Goal: Task Accomplishment & Management: Manage account settings

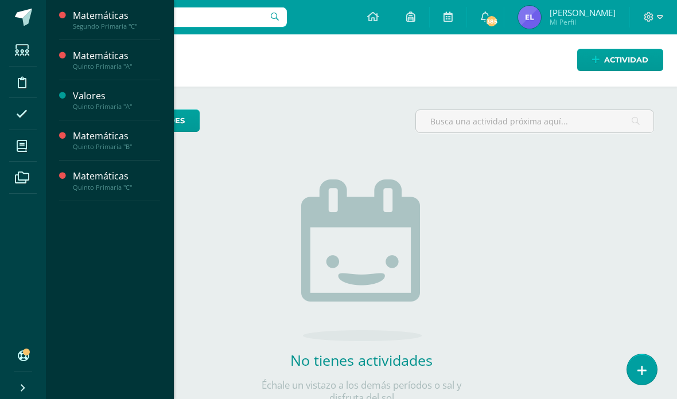
click at [26, 148] on icon at bounding box center [22, 146] width 10 height 11
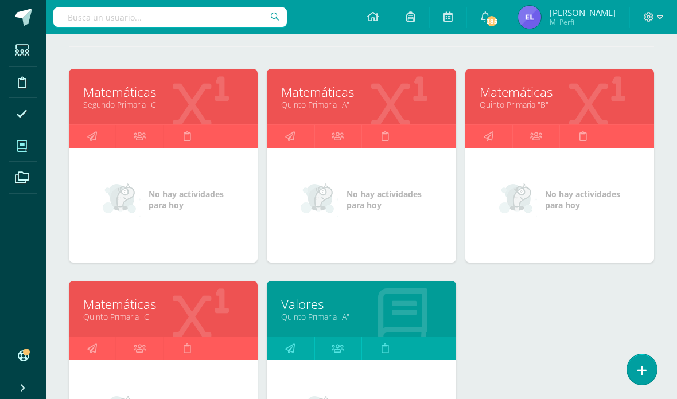
scroll to position [144, 0]
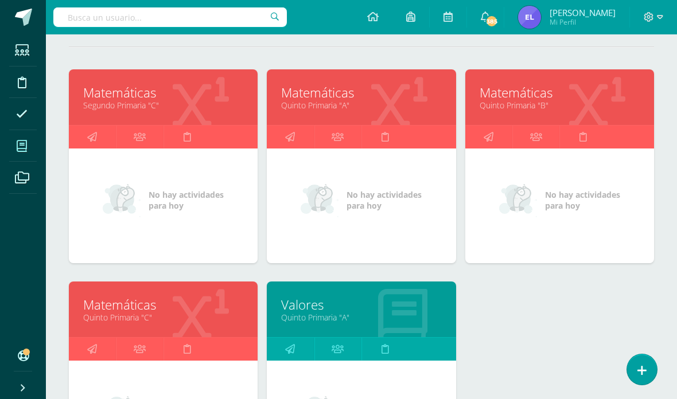
click at [385, 108] on link "Quinto Primaria "A"" at bounding box center [361, 105] width 160 height 11
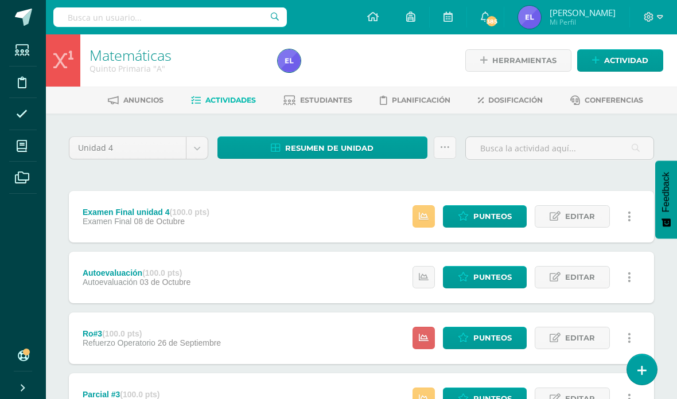
click at [326, 100] on span "Estudiantes" at bounding box center [326, 100] width 52 height 9
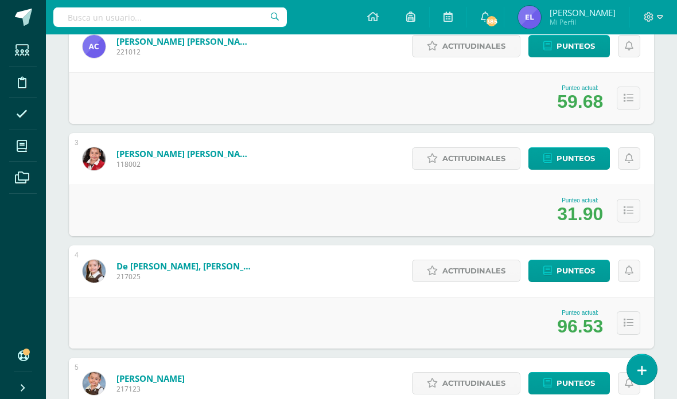
scroll to position [346, 0]
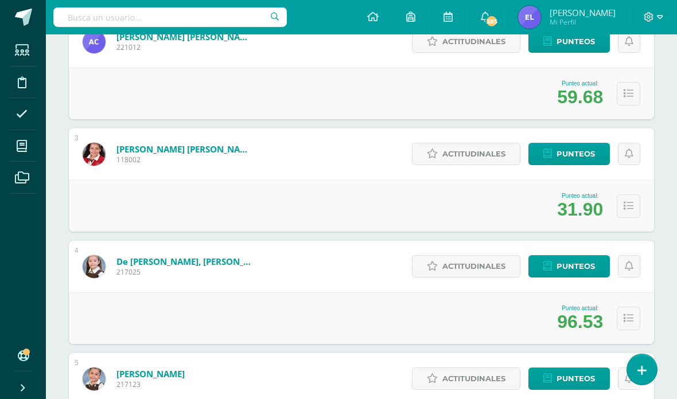
click at [579, 150] on span "Punteos" at bounding box center [575, 153] width 38 height 21
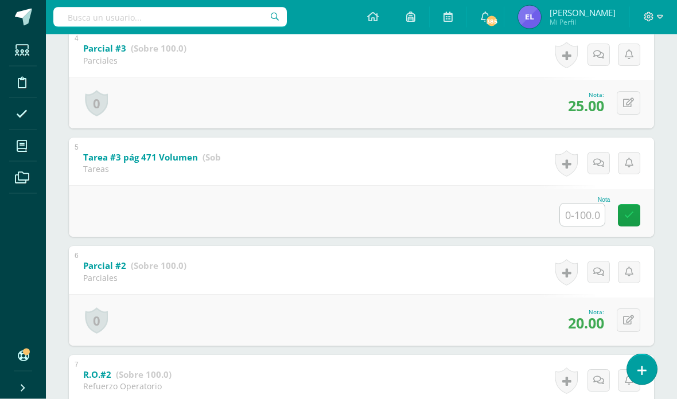
scroll to position [582, 0]
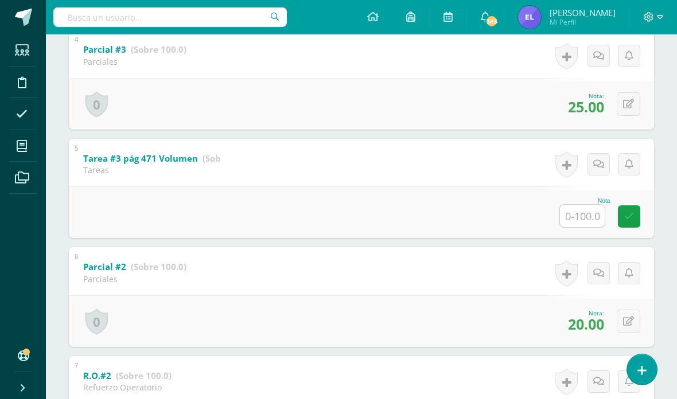
click at [584, 223] on input "text" at bounding box center [582, 216] width 45 height 22
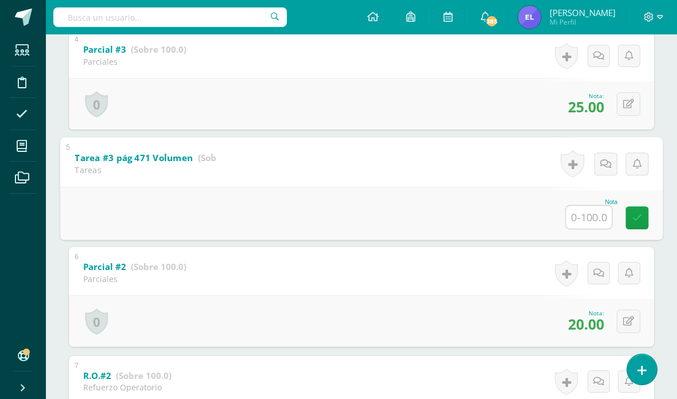
scroll to position [582, 28]
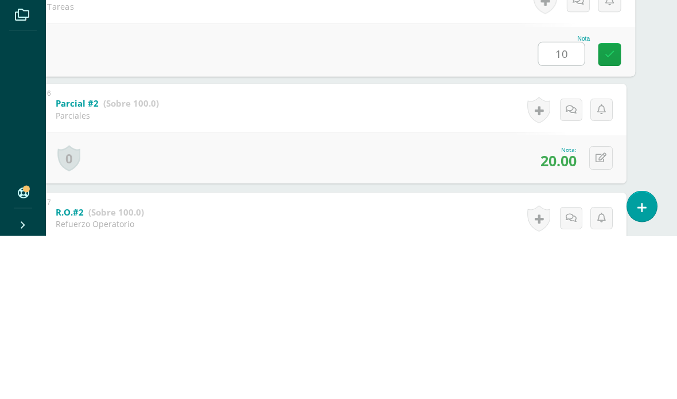
type input "100"
click at [614, 206] on link at bounding box center [609, 217] width 23 height 23
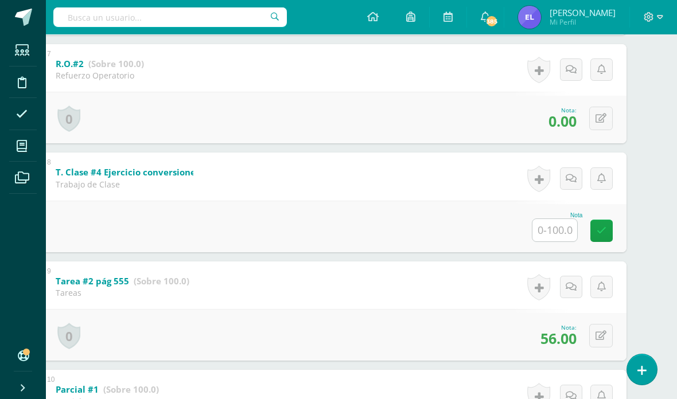
click at [566, 241] on input "text" at bounding box center [554, 230] width 45 height 22
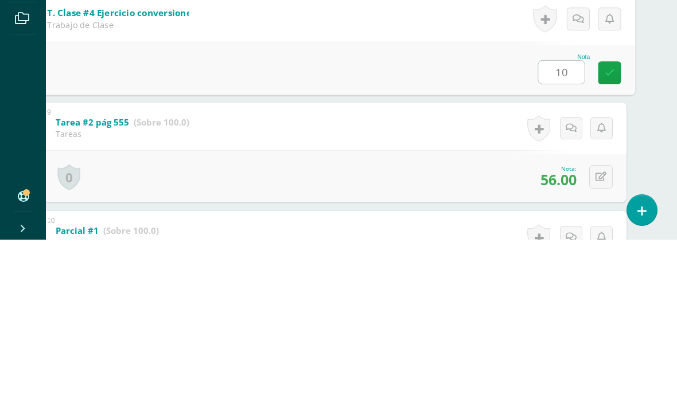
type input "100"
click at [610, 221] on link at bounding box center [609, 232] width 23 height 23
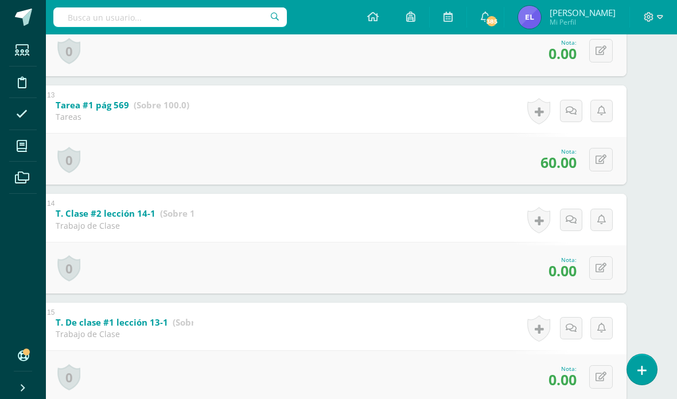
scroll to position [1612, 28]
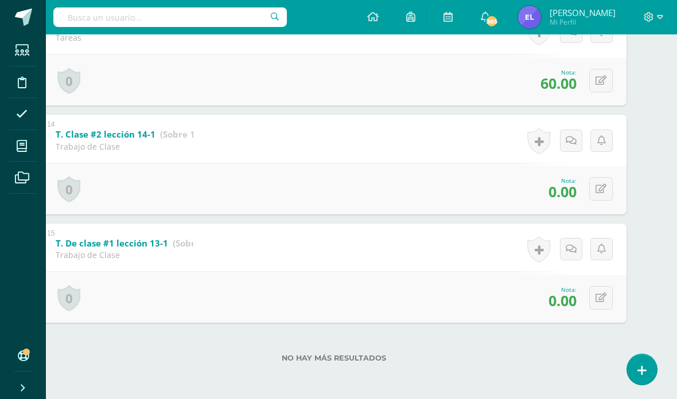
click at [604, 184] on icon at bounding box center [600, 189] width 11 height 10
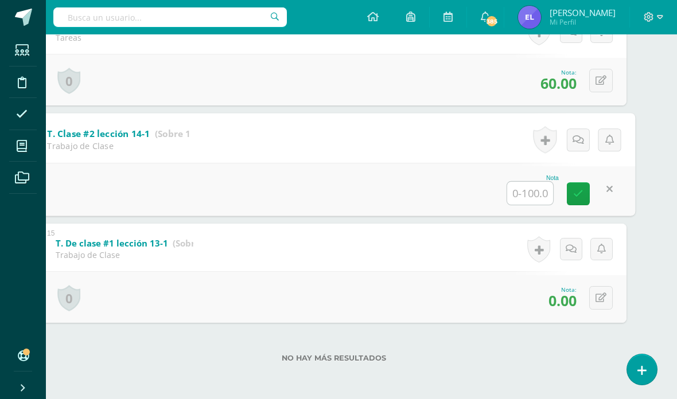
click at [538, 193] on input "text" at bounding box center [530, 193] width 46 height 23
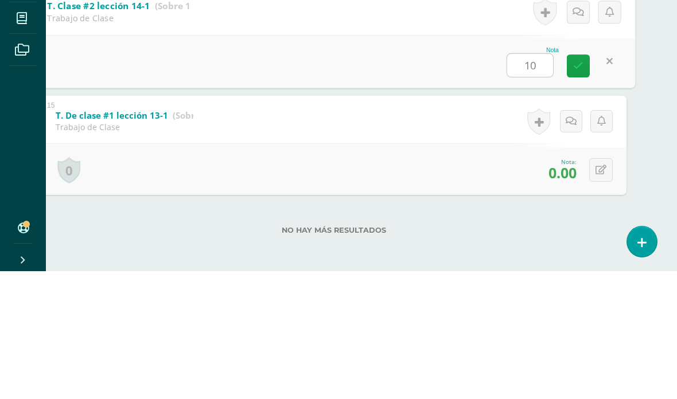
type input "100"
click at [580, 189] on icon at bounding box center [578, 194] width 10 height 10
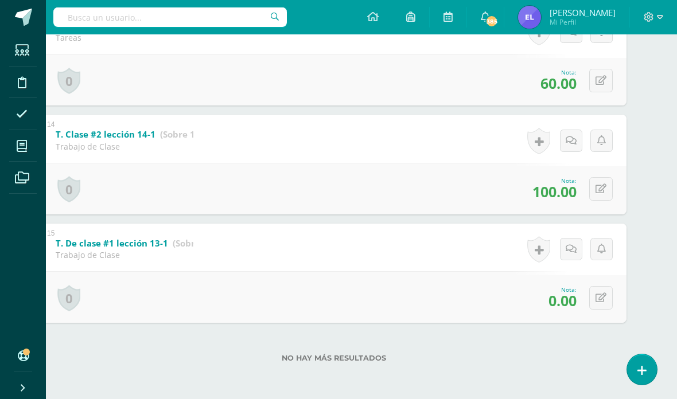
click at [598, 297] on icon at bounding box center [600, 298] width 11 height 10
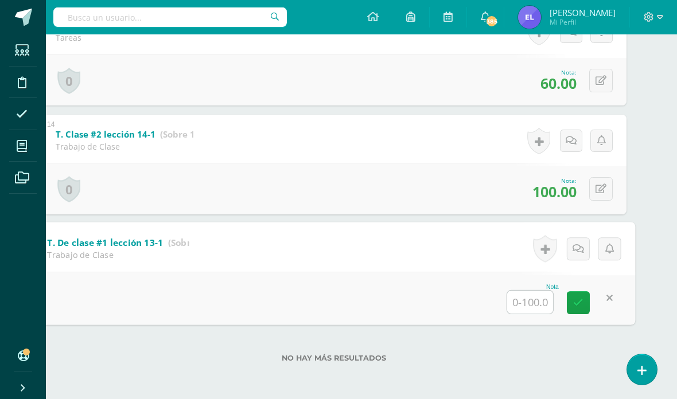
click at [542, 305] on input "text" at bounding box center [530, 301] width 46 height 23
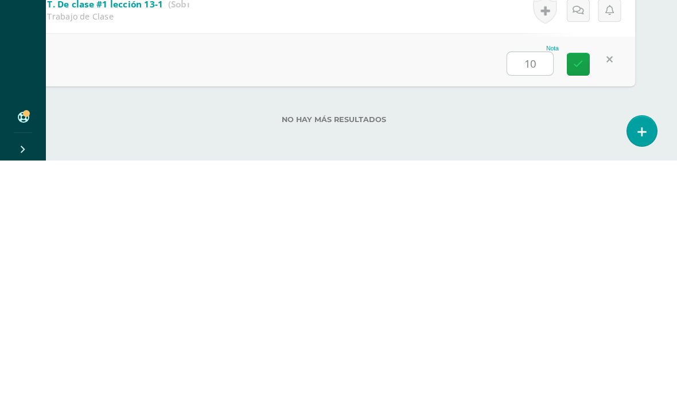
type input "100"
click at [585, 291] on link at bounding box center [578, 302] width 23 height 23
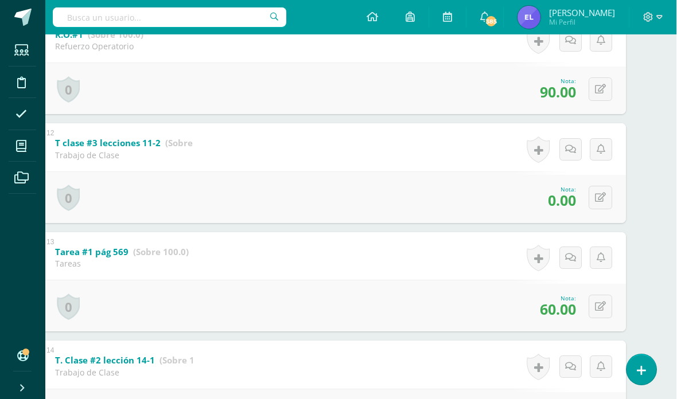
scroll to position [1355, 28]
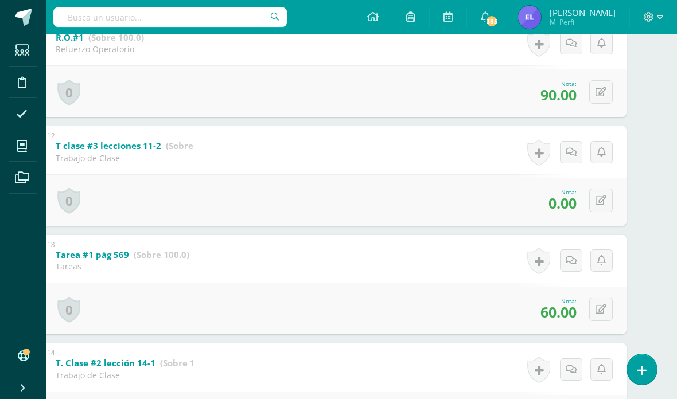
click at [607, 212] on button at bounding box center [601, 201] width 24 height 24
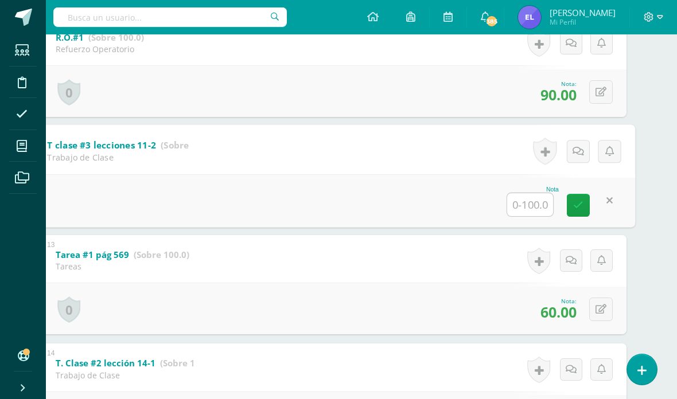
click at [536, 216] on input "text" at bounding box center [530, 204] width 46 height 23
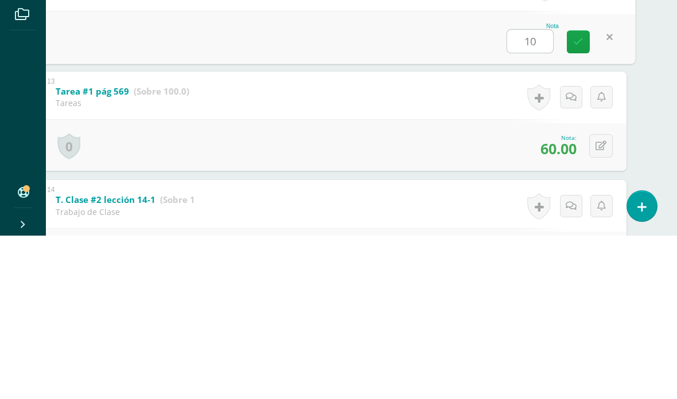
type input "100"
click at [584, 194] on link at bounding box center [578, 205] width 23 height 23
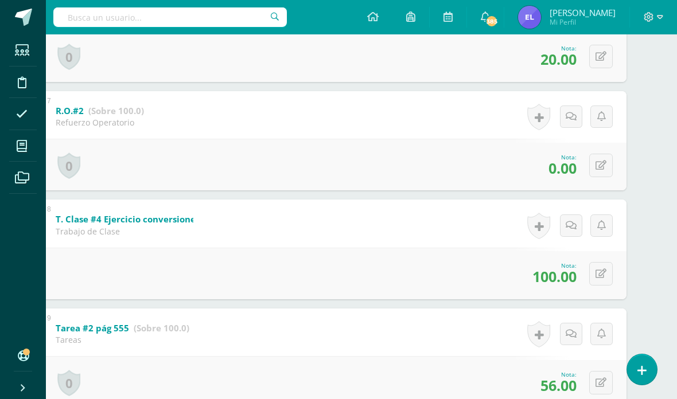
scroll to position [847, 28]
click at [609, 178] on button at bounding box center [601, 166] width 24 height 24
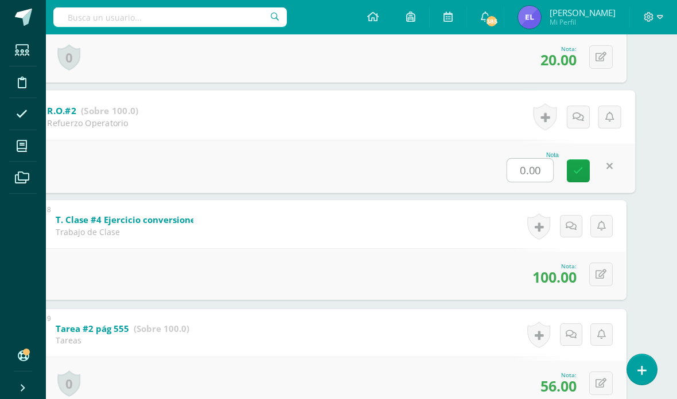
click at [541, 181] on input "0.00" at bounding box center [530, 169] width 46 height 23
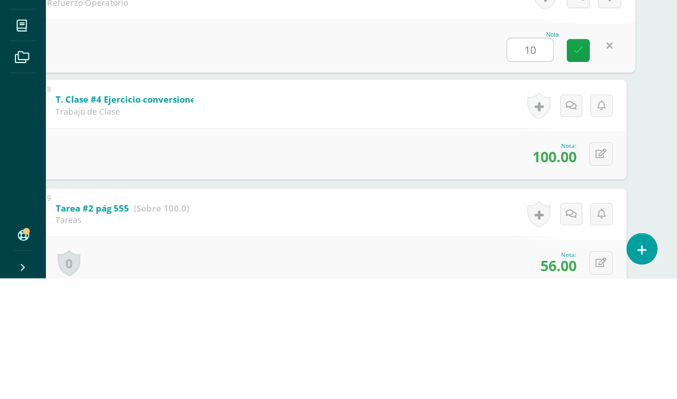
type input "100"
click at [579, 166] on icon at bounding box center [578, 171] width 10 height 10
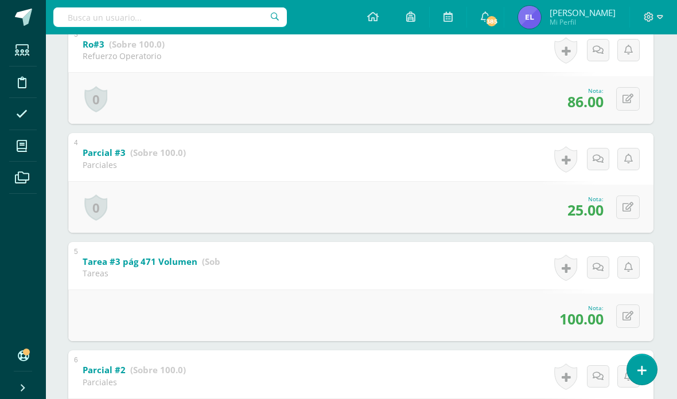
scroll to position [478, 1]
click at [630, 213] on icon at bounding box center [627, 208] width 11 height 10
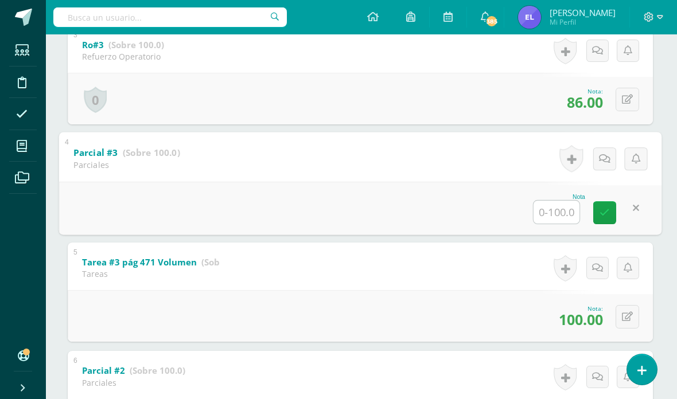
click at [558, 224] on input "text" at bounding box center [556, 212] width 46 height 23
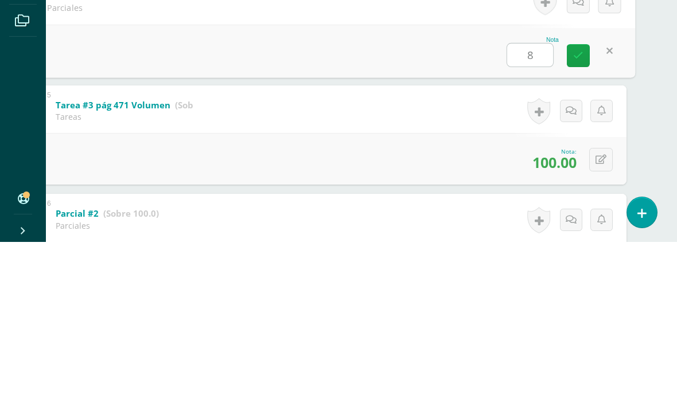
type input "80"
click at [567, 201] on link at bounding box center [578, 212] width 23 height 23
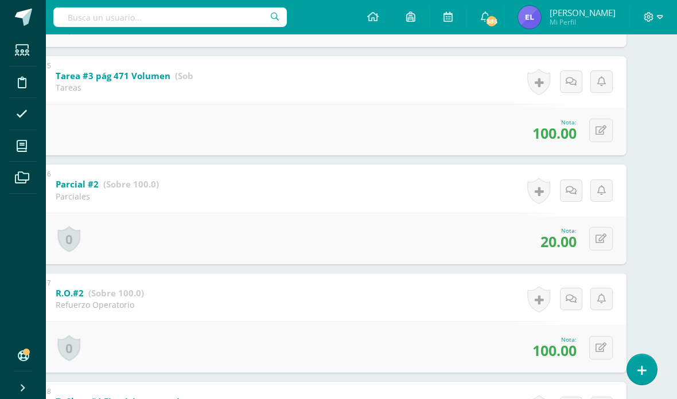
scroll to position [668, 28]
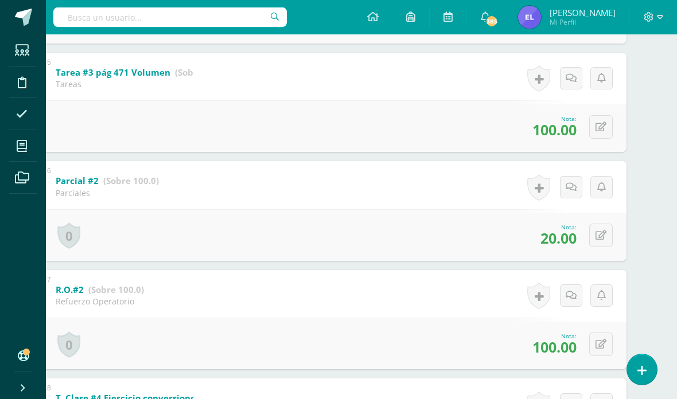
click at [608, 247] on button at bounding box center [601, 236] width 24 height 24
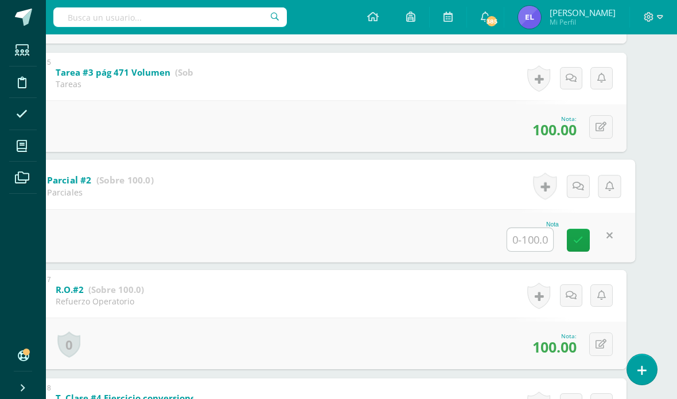
click at [535, 251] on input "text" at bounding box center [530, 239] width 46 height 23
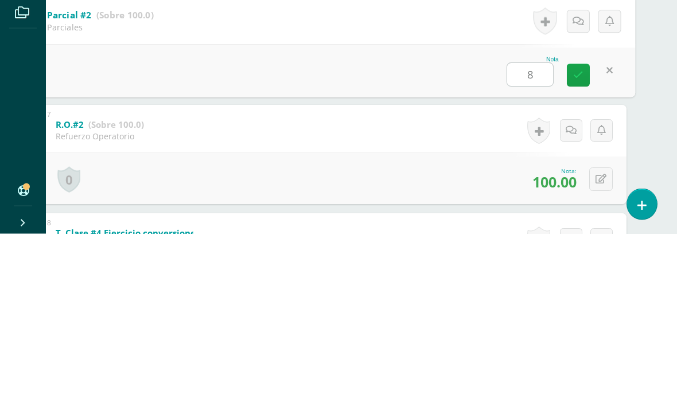
type input "80"
click at [581, 229] on link at bounding box center [578, 240] width 23 height 23
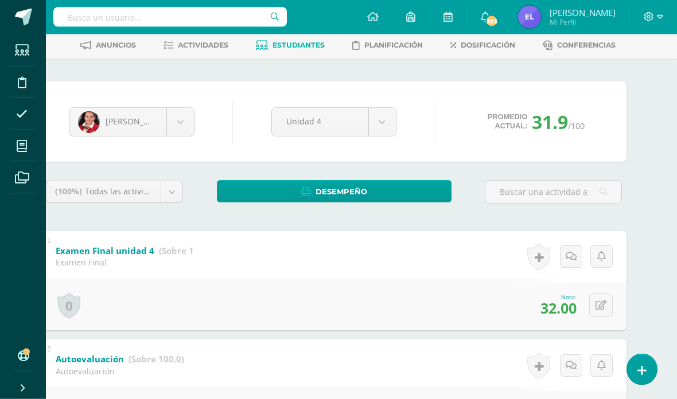
scroll to position [0, 28]
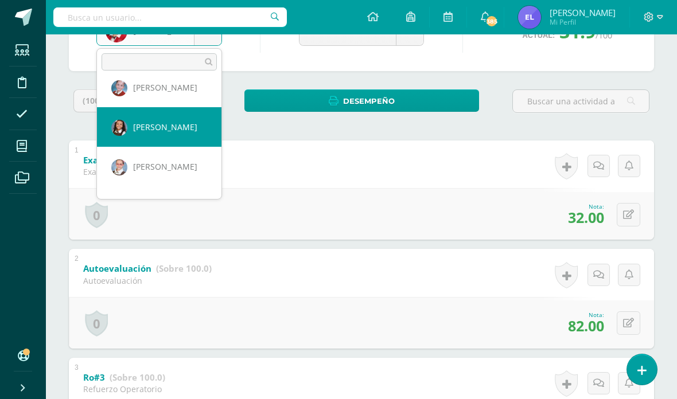
scroll to position [607, 0]
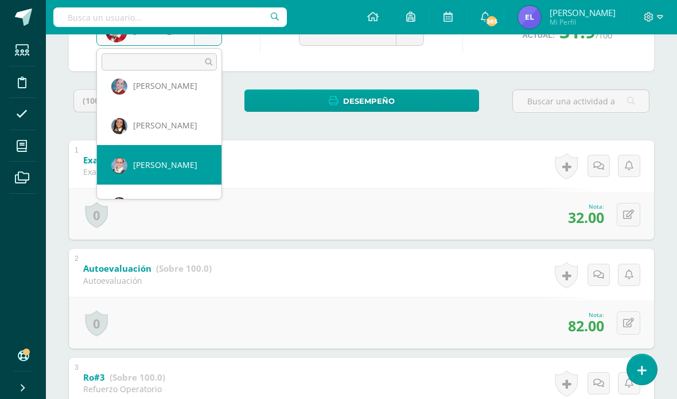
select select "119"
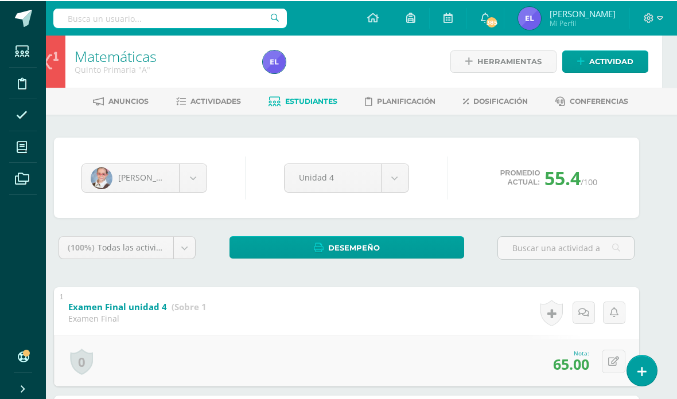
scroll to position [0, 14]
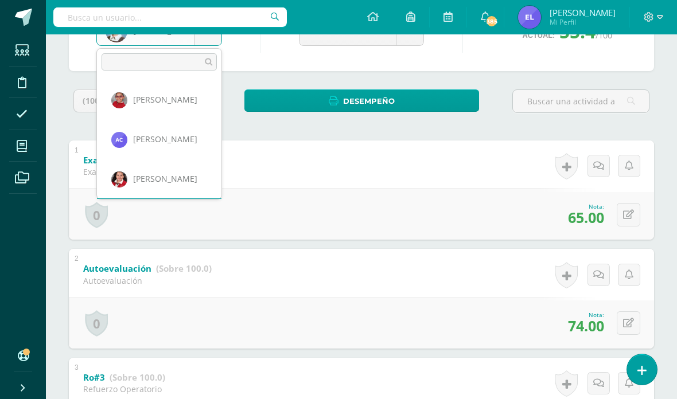
scroll to position [0, 0]
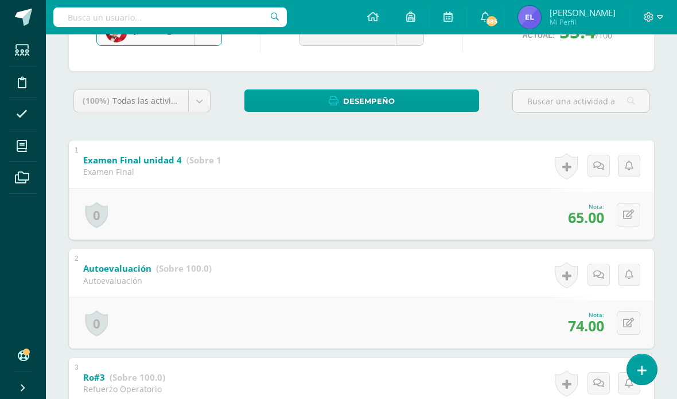
select select "3467"
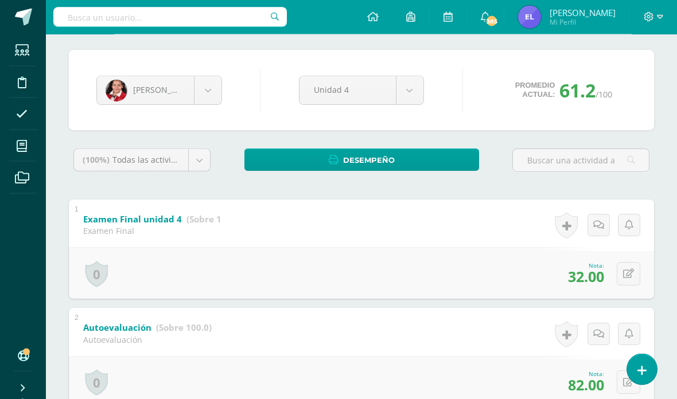
scroll to position [87, 0]
click at [634, 274] on button at bounding box center [629, 274] width 24 height 24
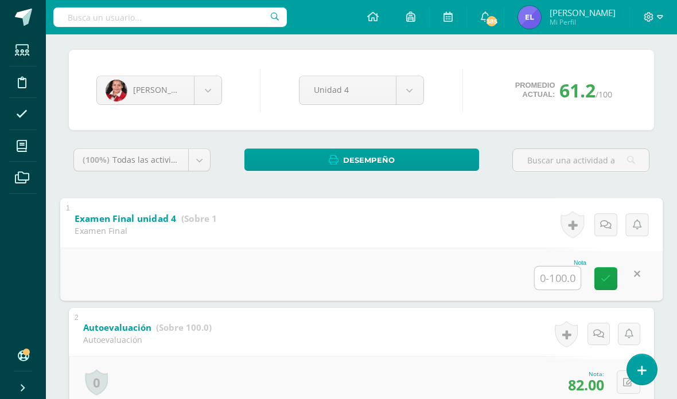
click at [566, 278] on input "text" at bounding box center [558, 277] width 46 height 23
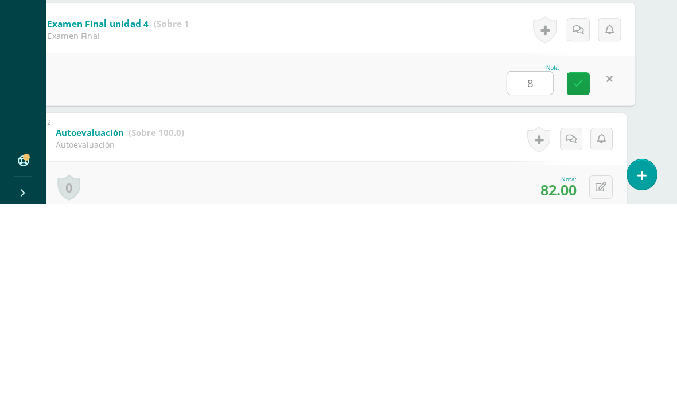
type input "80"
click at [588, 267] on link at bounding box center [578, 278] width 23 height 23
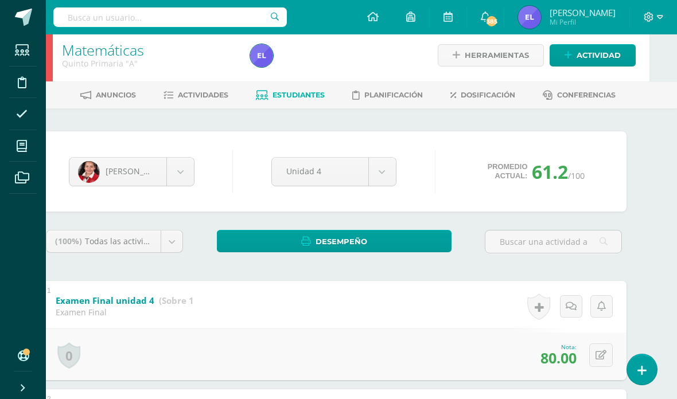
scroll to position [0, 28]
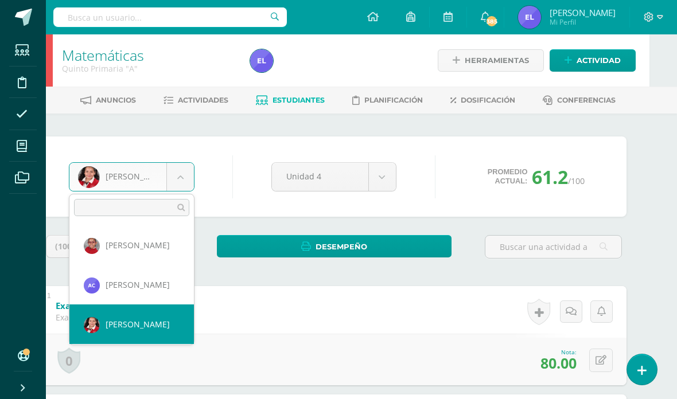
scroll to position [0, 0]
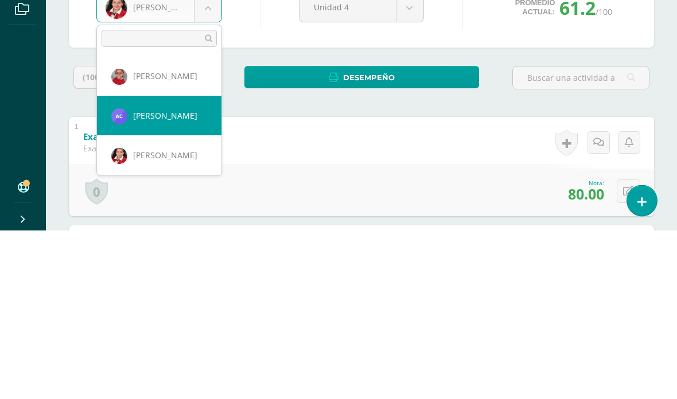
select select "732"
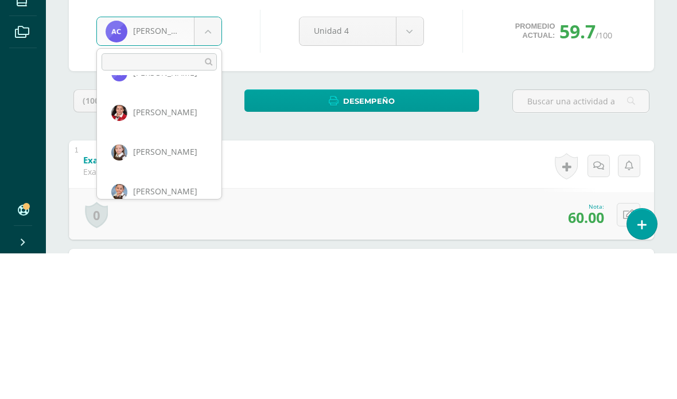
scroll to position [67, 0]
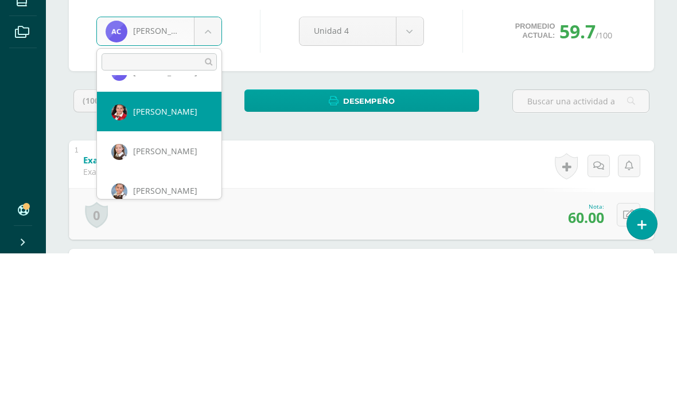
select select "3467"
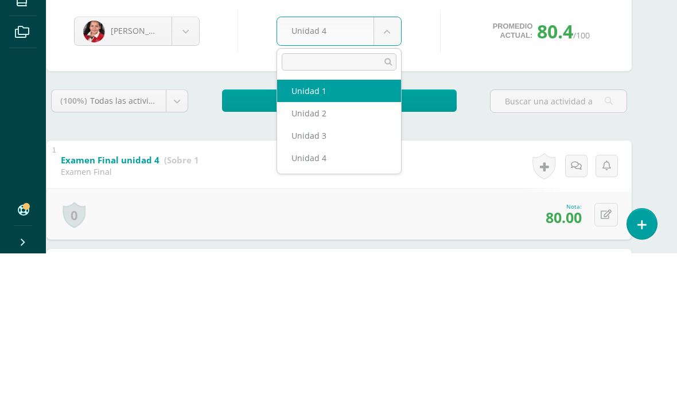
select select "Unidad 1"
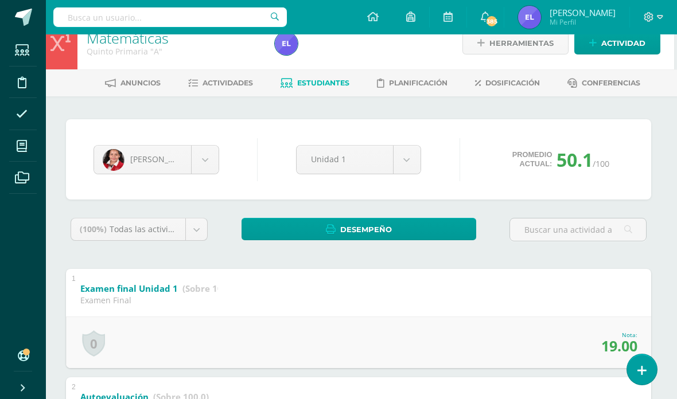
scroll to position [14, 3]
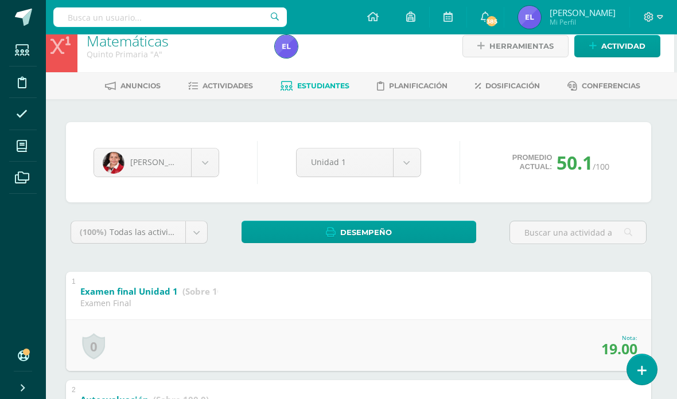
click at [319, 86] on span "Estudiantes" at bounding box center [323, 85] width 52 height 9
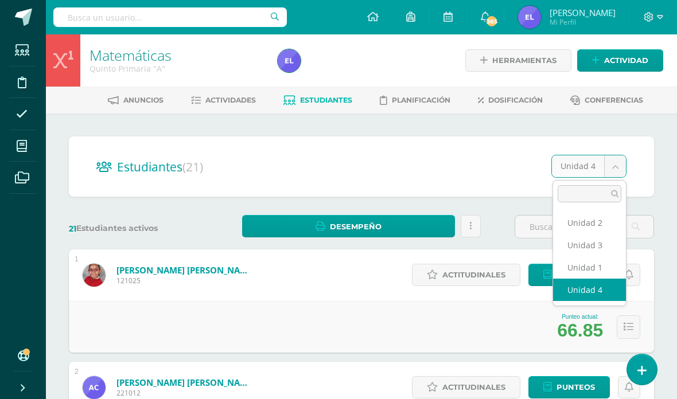
scroll to position [0, 28]
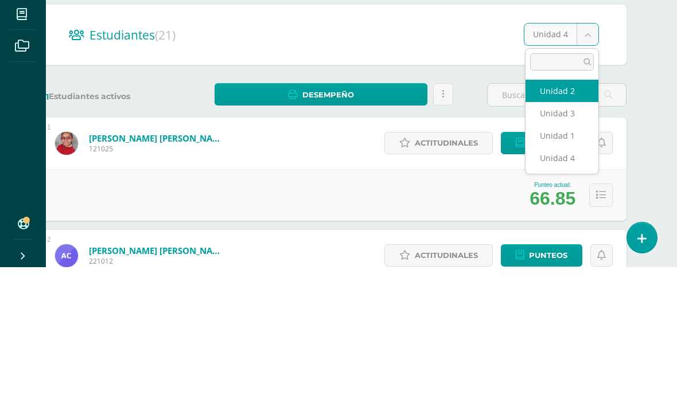
select select "/dashboard/teacher/section/3202/students/?unit=177969"
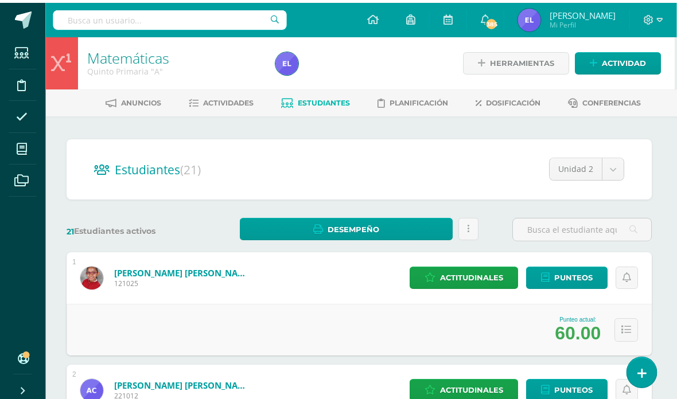
scroll to position [0, 2]
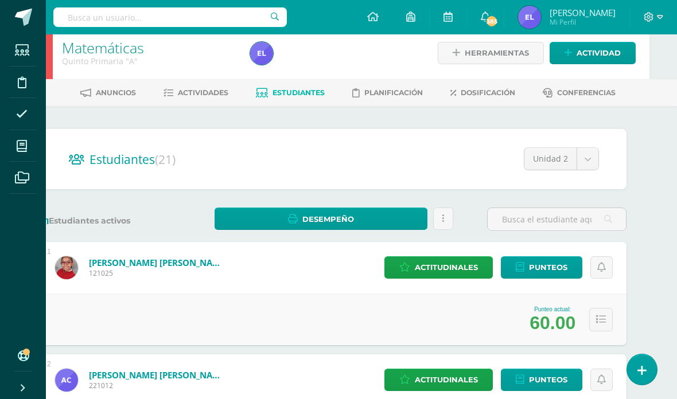
scroll to position [0, 28]
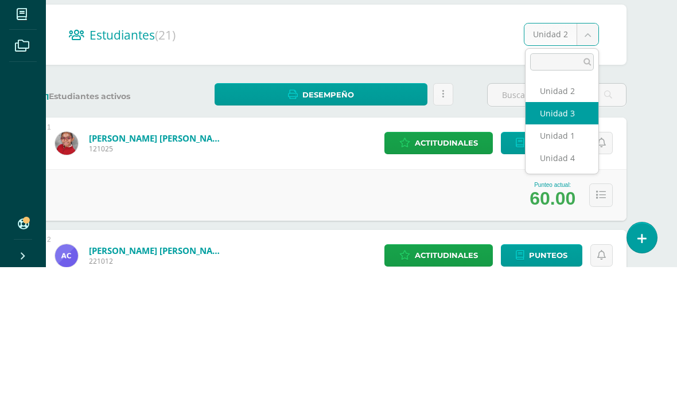
select select "/dashboard/teacher/section/3202/students/?unit=177970"
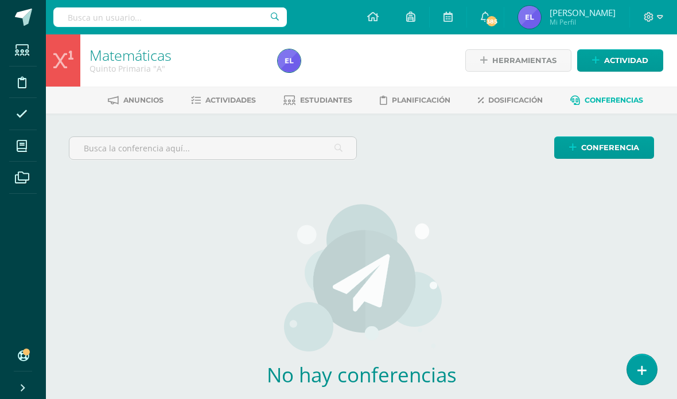
click at [329, 100] on span "Estudiantes" at bounding box center [326, 100] width 52 height 9
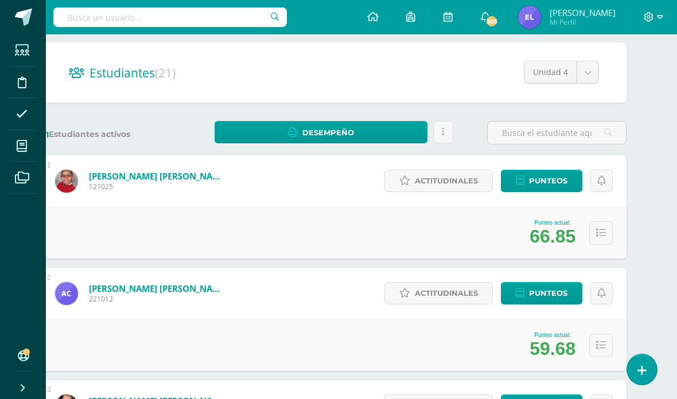
scroll to position [93, 28]
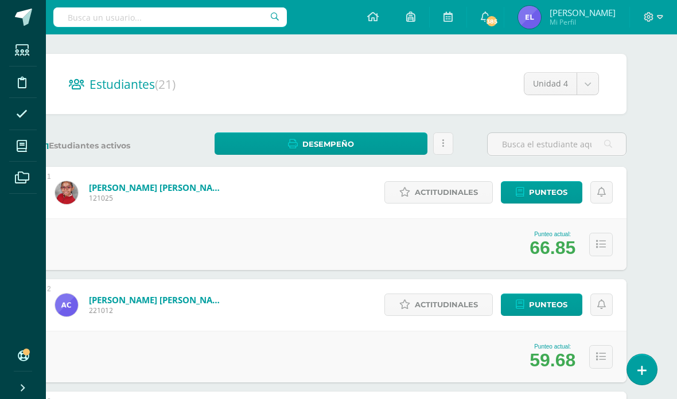
scroll to position [81, 28]
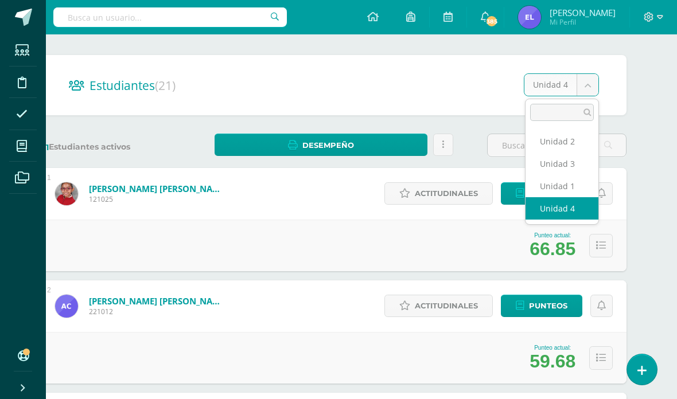
scroll to position [81, 28]
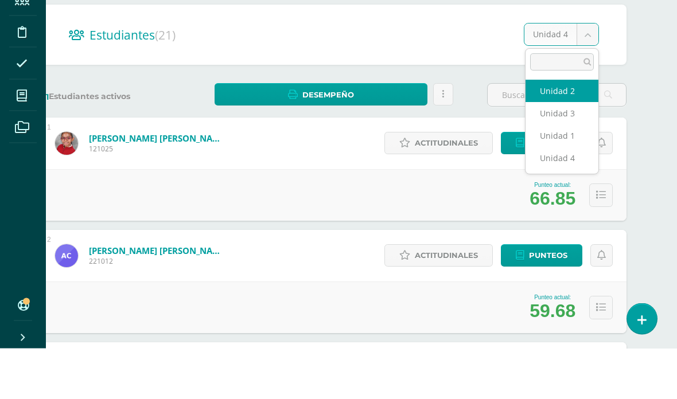
select select "/dashboard/teacher/section/3202/students/?unit=177969"
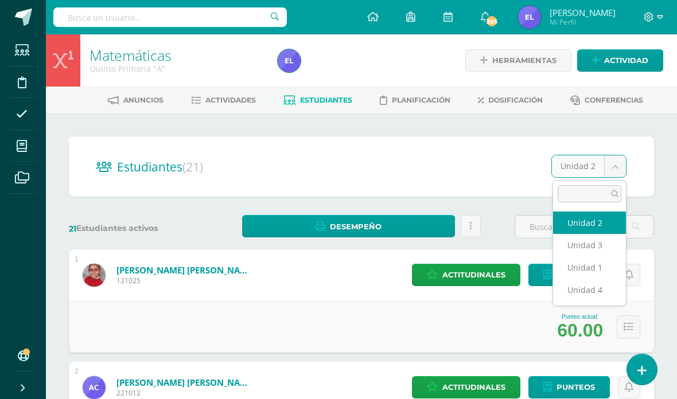
scroll to position [0, 28]
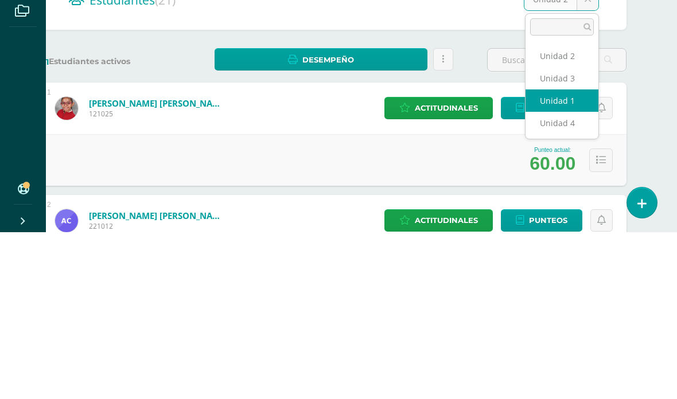
select select "/dashboard/teacher/section/3202/students/?unit=177966"
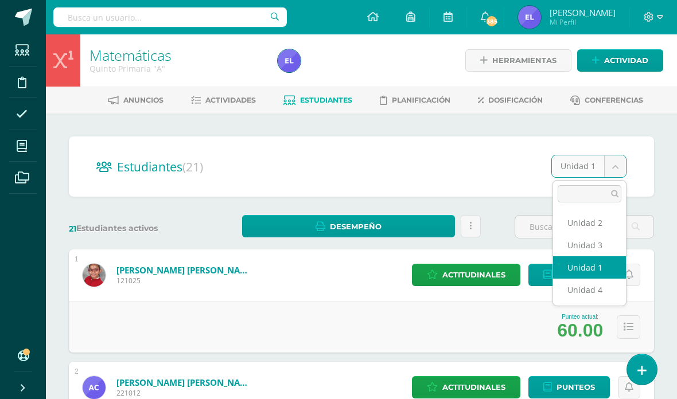
scroll to position [0, 28]
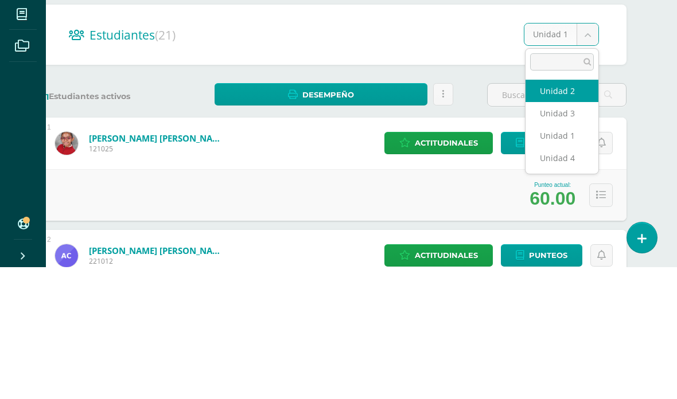
select select "/dashboard/teacher/section/3202/students/?unit=177969"
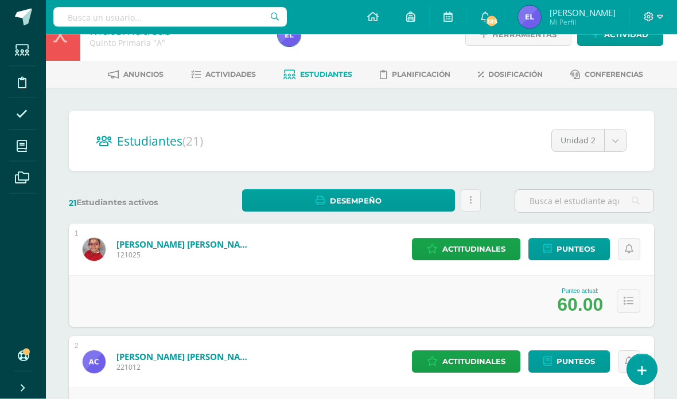
scroll to position [9, 0]
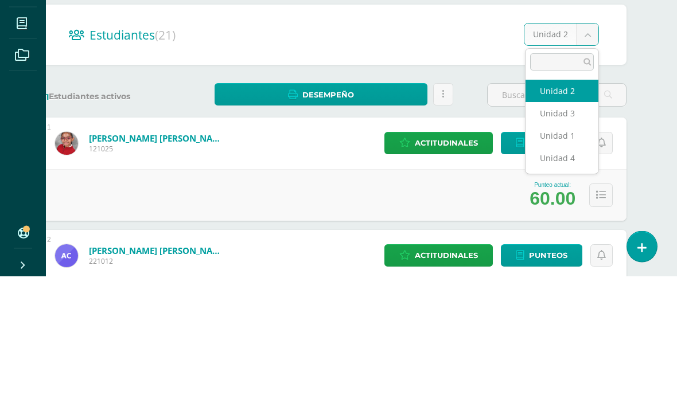
scroll to position [132, 28]
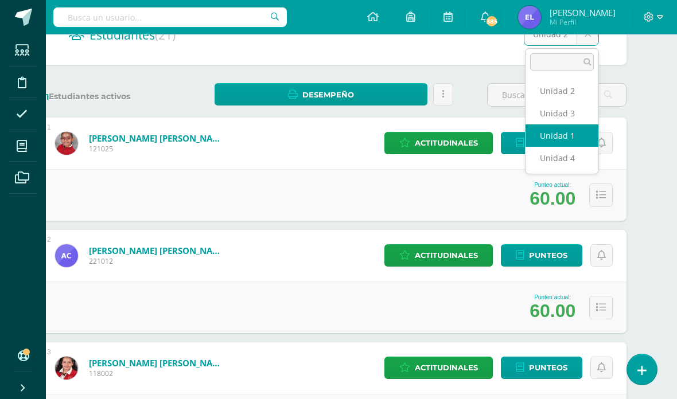
select select "/dashboard/teacher/section/3202/students/?unit=177966"
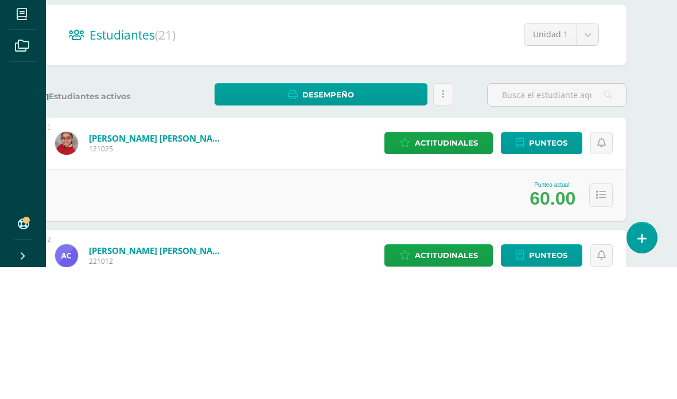
scroll to position [132, 28]
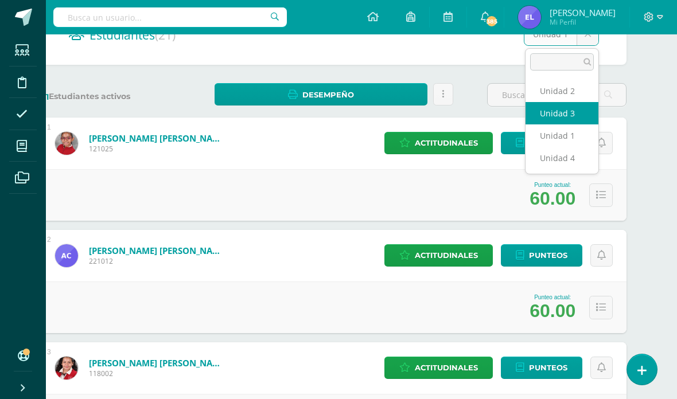
select select "/dashboard/teacher/section/3202/students/?unit=177970"
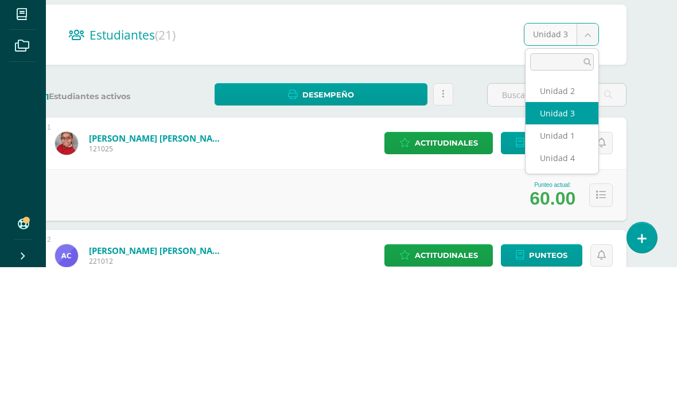
scroll to position [132, 28]
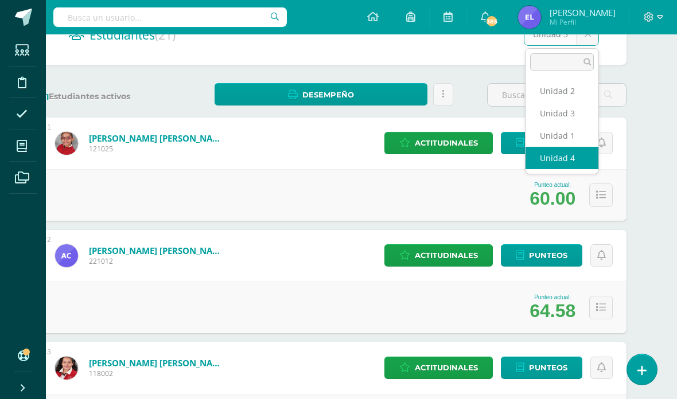
select select "/dashboard/teacher/section/3202/students/?unit=177971"
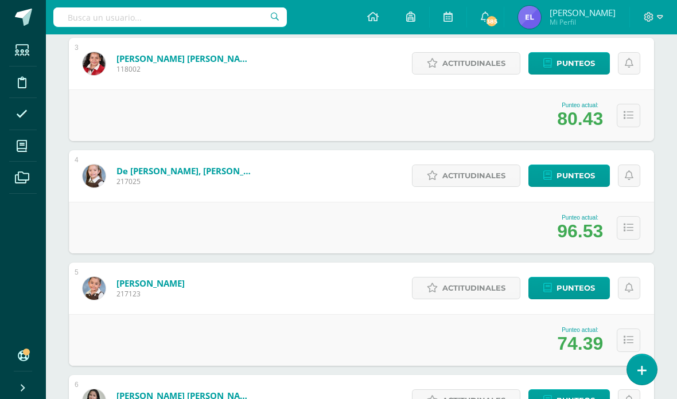
scroll to position [444, 0]
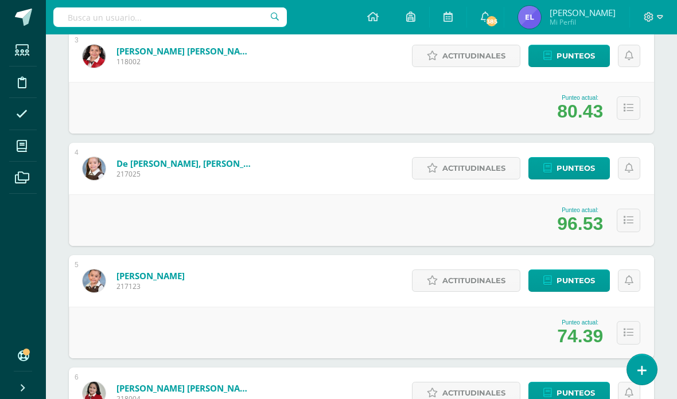
click at [576, 53] on span "Punteos" at bounding box center [575, 55] width 38 height 21
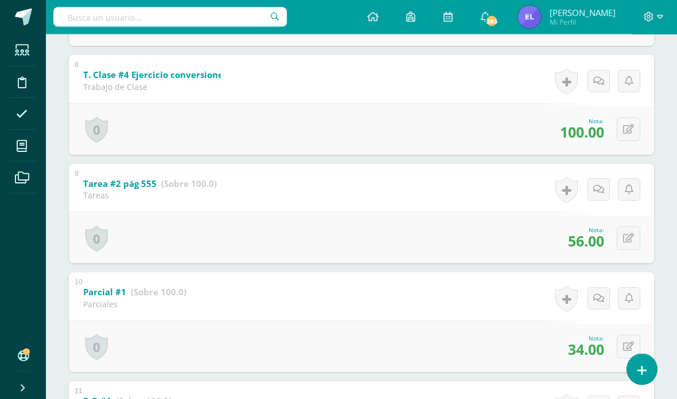
scroll to position [993, 0]
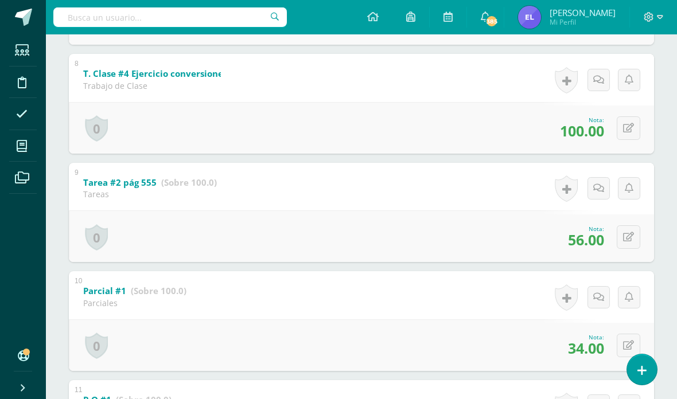
click at [623, 242] on icon at bounding box center [628, 237] width 11 height 10
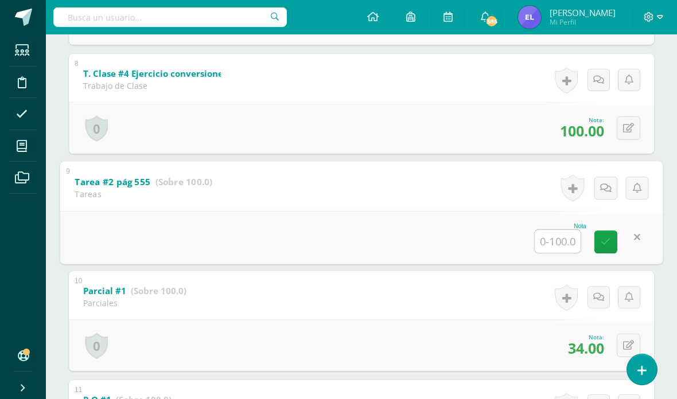
click at [562, 252] on input "text" at bounding box center [558, 240] width 46 height 23
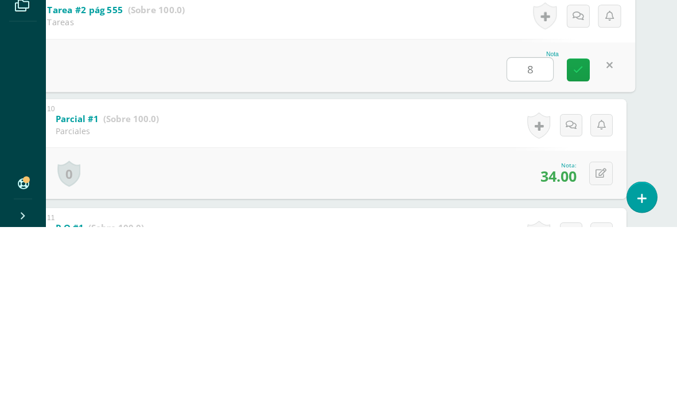
type input "86"
click at [578, 237] on icon at bounding box center [578, 242] width 10 height 10
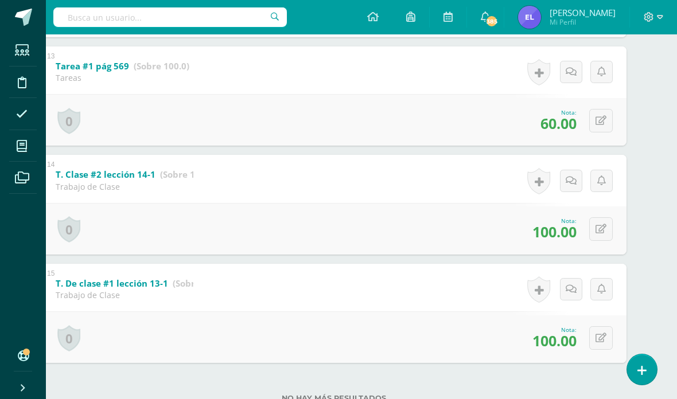
scroll to position [1544, 28]
click at [609, 133] on button at bounding box center [601, 122] width 24 height 24
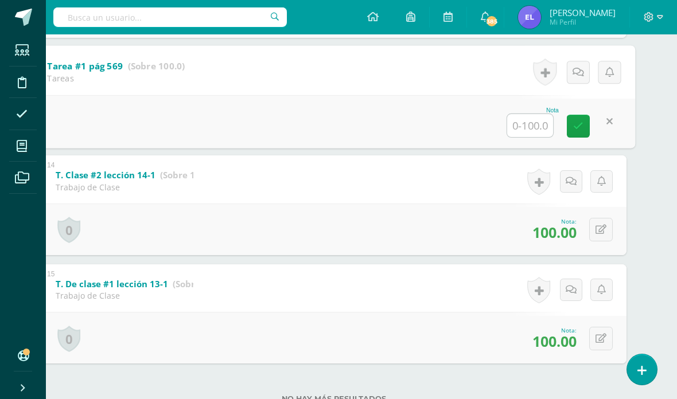
click at [527, 137] on input "text" at bounding box center [530, 125] width 46 height 23
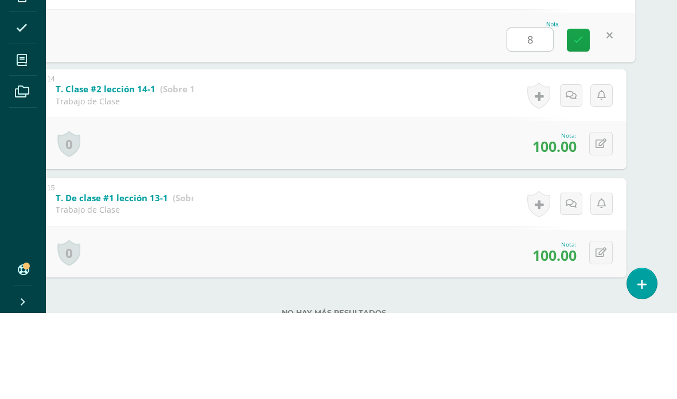
type input "85"
click at [570, 114] on link at bounding box center [578, 125] width 23 height 23
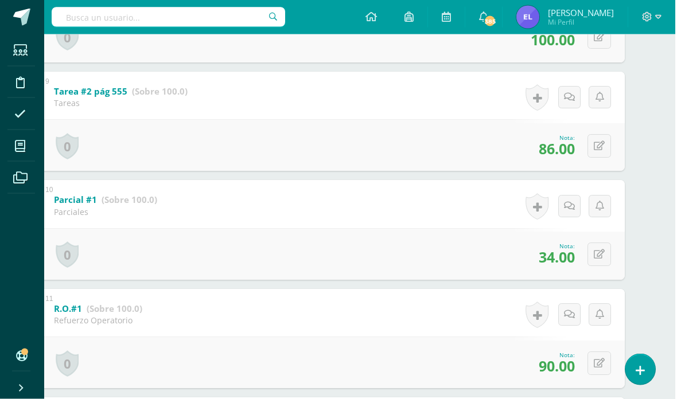
scroll to position [1075, 28]
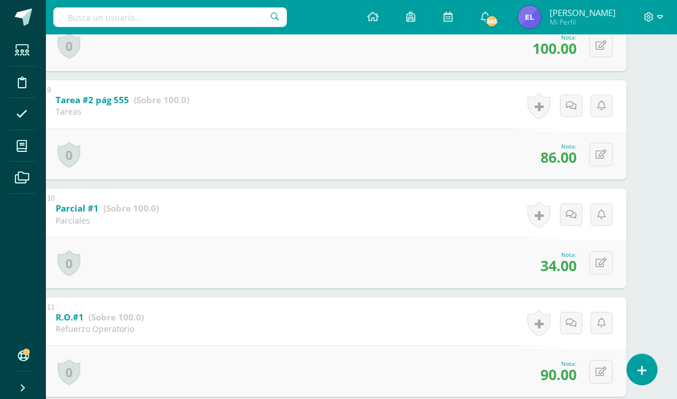
click at [604, 268] on icon at bounding box center [600, 263] width 11 height 10
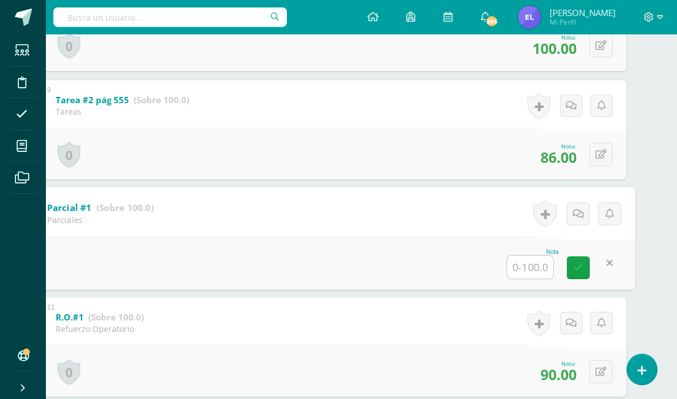
click at [541, 279] on input "text" at bounding box center [530, 267] width 46 height 23
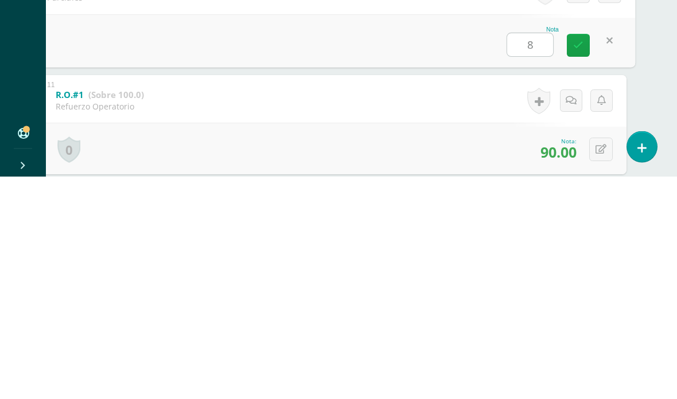
type input "85"
click at [577, 257] on link at bounding box center [578, 268] width 23 height 23
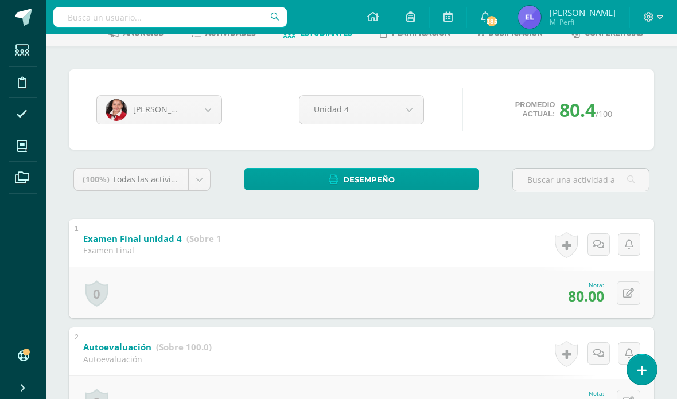
scroll to position [0, 0]
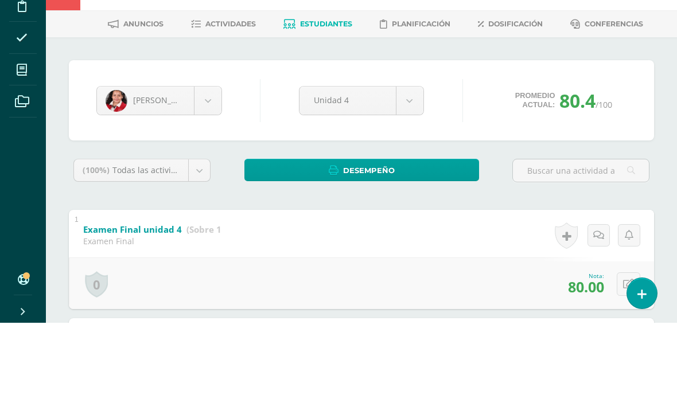
scroll to position [76, 0]
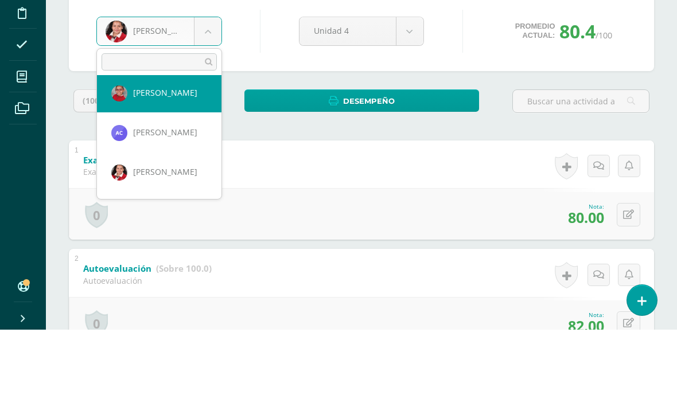
scroll to position [2, 0]
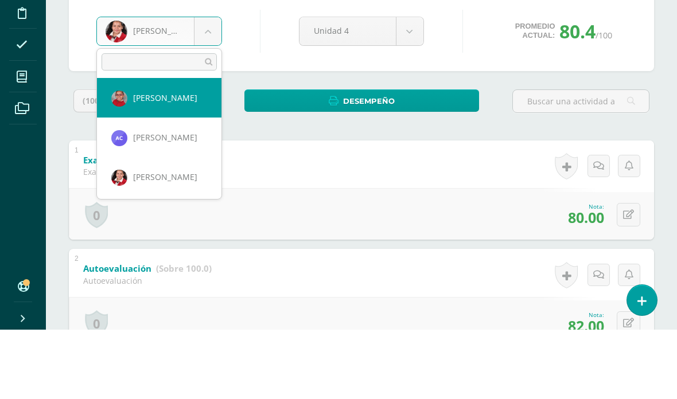
select select "3464"
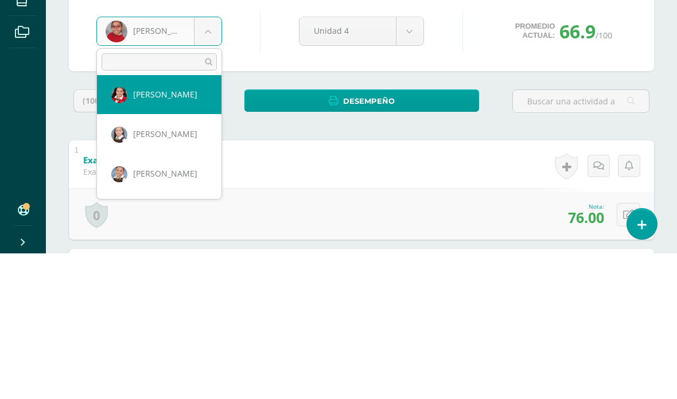
scroll to position [84, 0]
select select "3467"
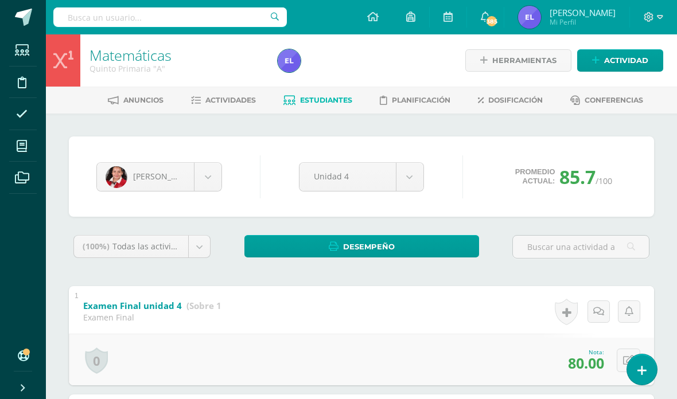
click at [328, 88] on div "Anuncios Actividades Estudiantes Planificación Dosificación Conferencias" at bounding box center [375, 100] width 658 height 27
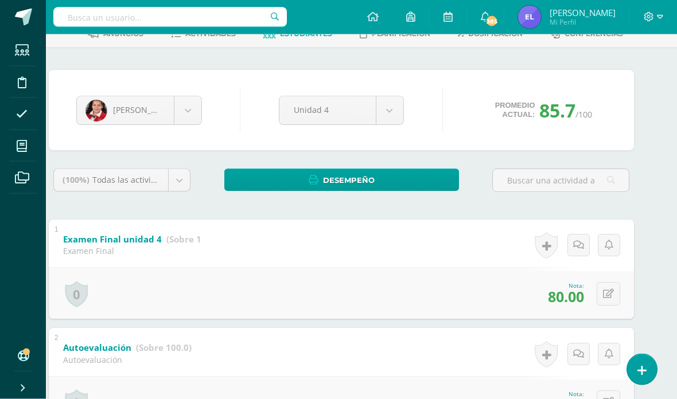
scroll to position [0, 28]
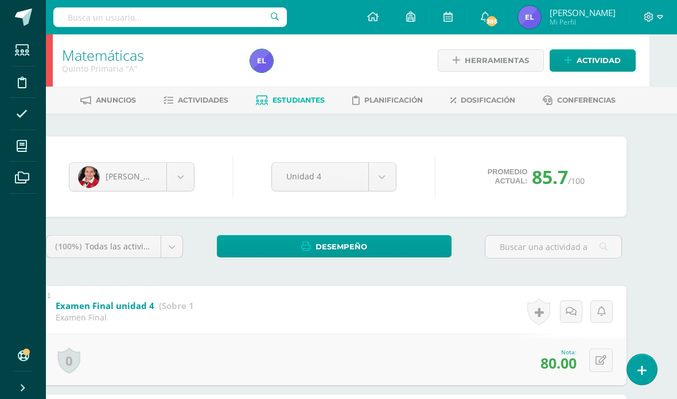
click at [309, 100] on span "Estudiantes" at bounding box center [298, 100] width 52 height 9
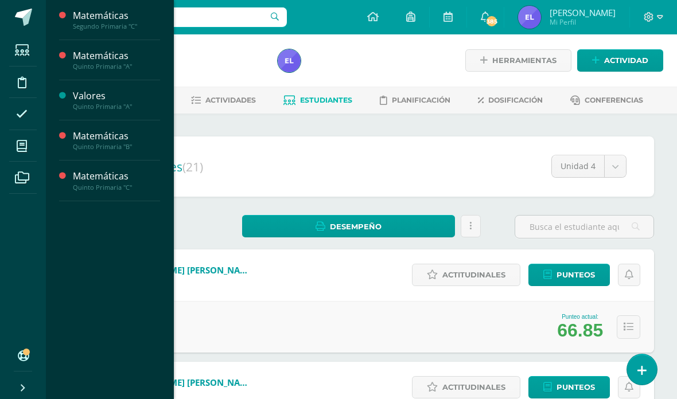
click at [25, 138] on span at bounding box center [22, 146] width 26 height 26
click at [22, 147] on icon at bounding box center [22, 146] width 10 height 11
click at [126, 143] on div "Quinto Primaria "B"" at bounding box center [116, 147] width 87 height 8
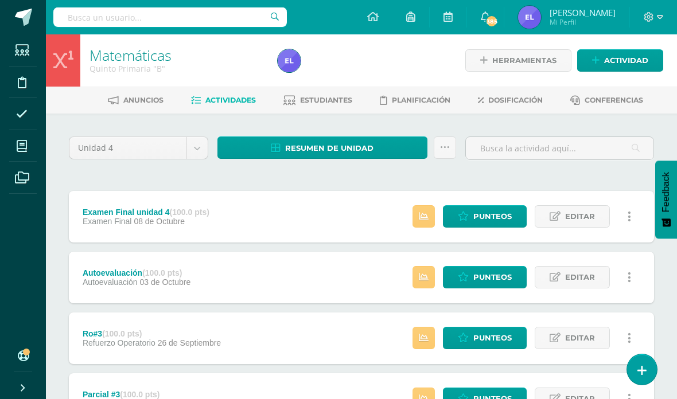
click at [326, 96] on span "Estudiantes" at bounding box center [326, 100] width 52 height 9
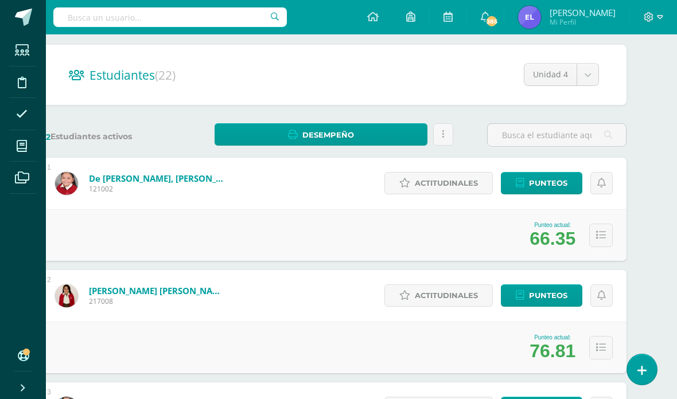
scroll to position [90, 28]
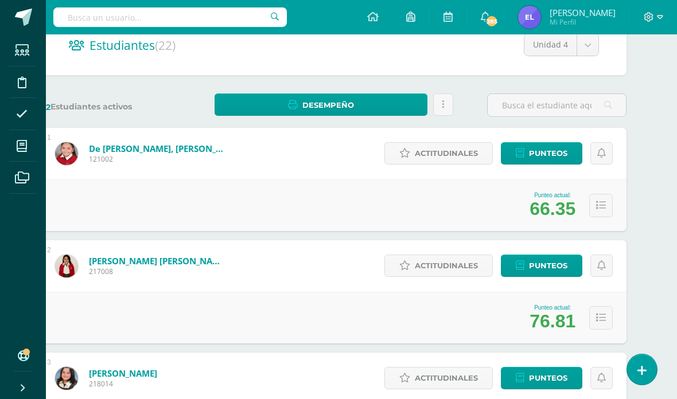
scroll to position [95, 28]
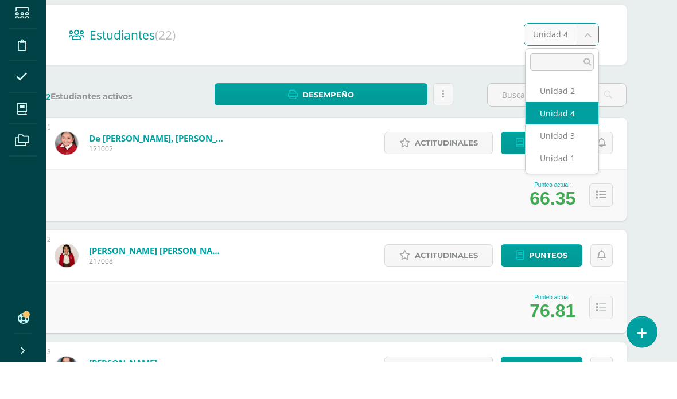
scroll to position [132, 28]
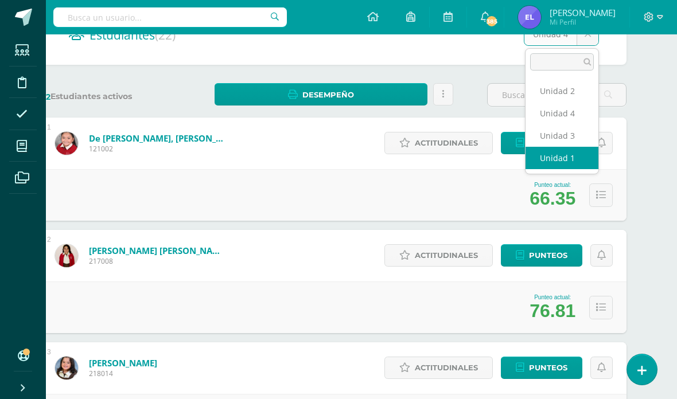
select select "/dashboard/teacher/section/3218/students/?unit=178078"
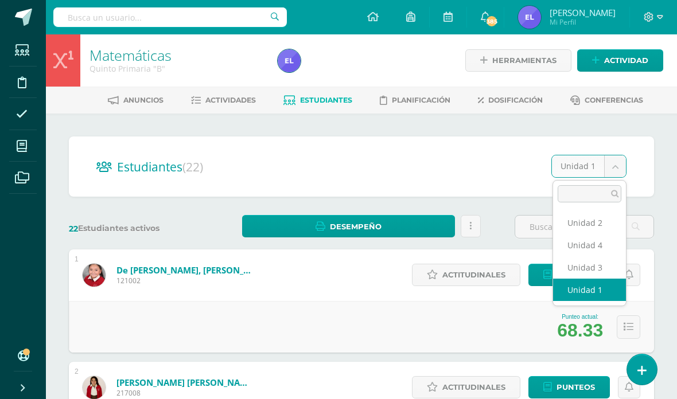
scroll to position [0, 28]
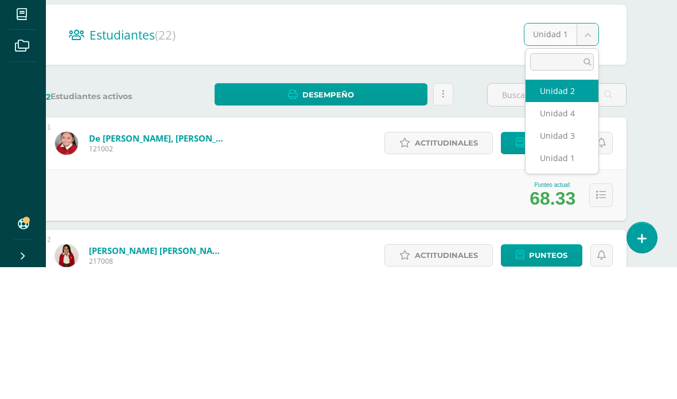
select select "/dashboard/teacher/section/3218/students/?unit=178081"
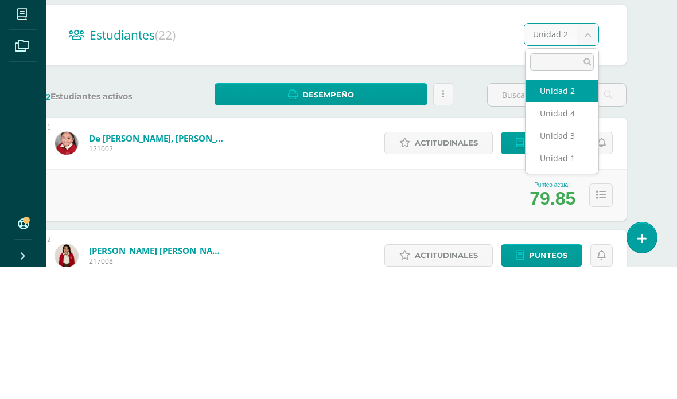
scroll to position [132, 28]
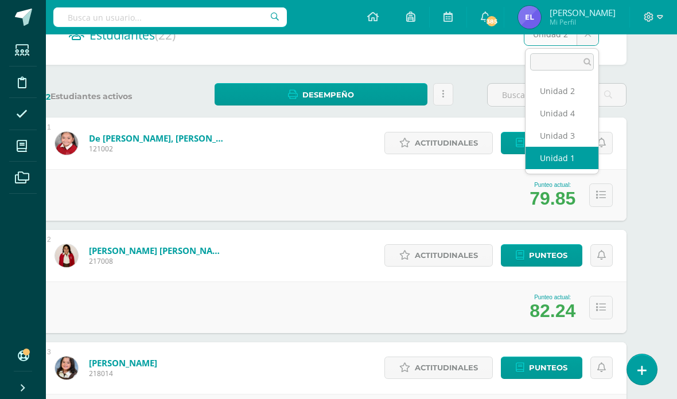
select select "/dashboard/teacher/section/3218/students/?unit=178078"
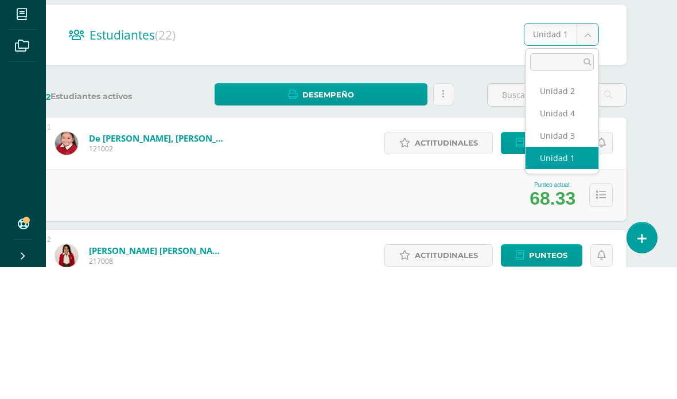
scroll to position [132, 28]
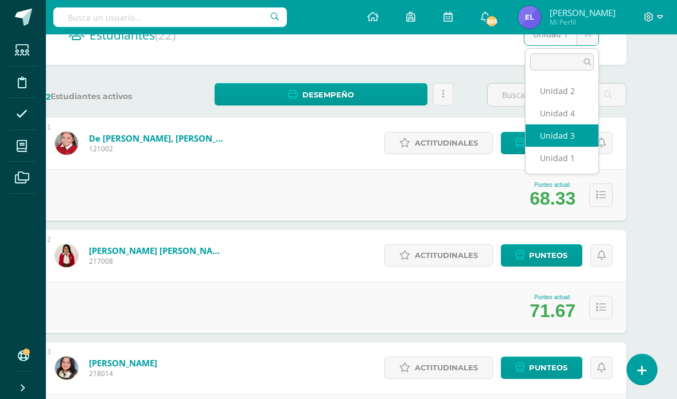
select select "/dashboard/teacher/section/3218/students/?unit=178082"
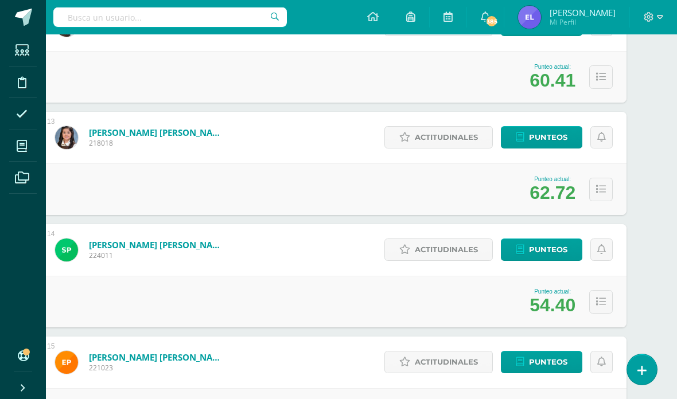
scroll to position [1487, 28]
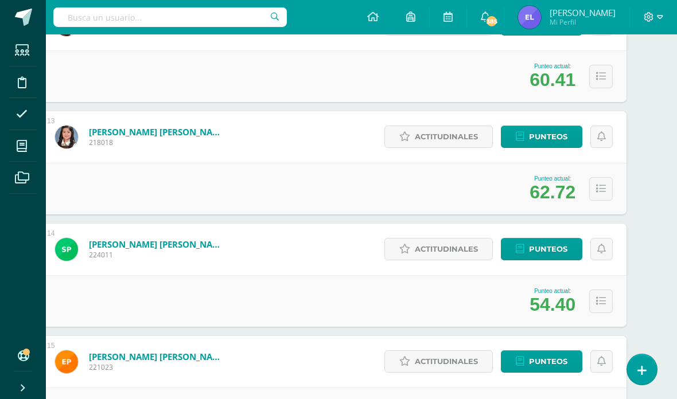
click at [554, 254] on span "Punteos" at bounding box center [548, 249] width 38 height 21
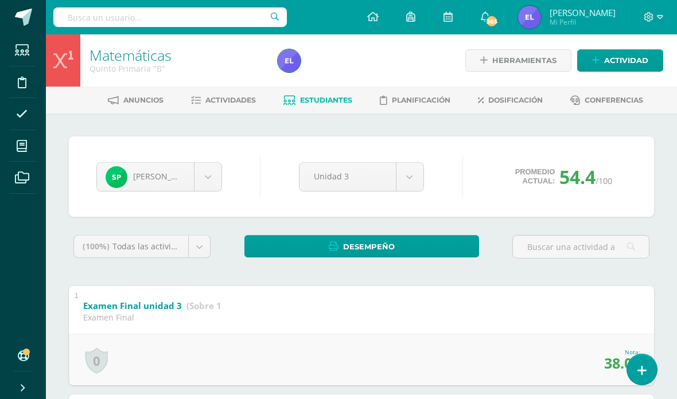
scroll to position [3, 0]
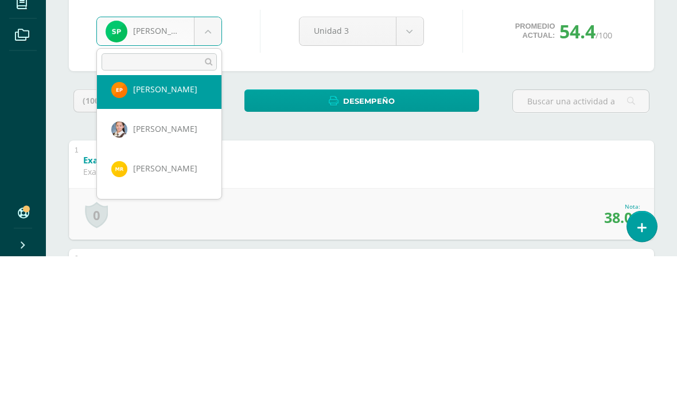
scroll to position [559, 0]
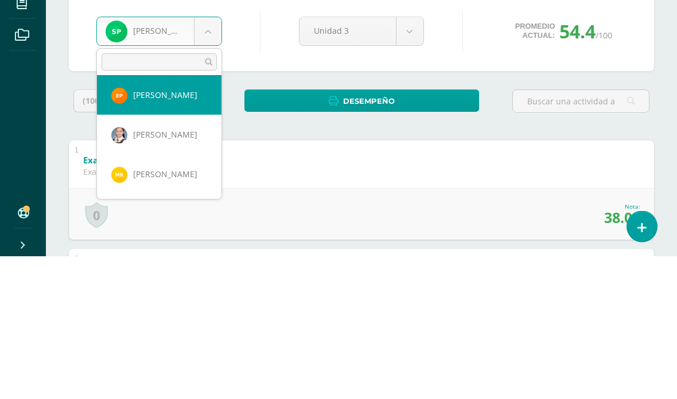
select select "756"
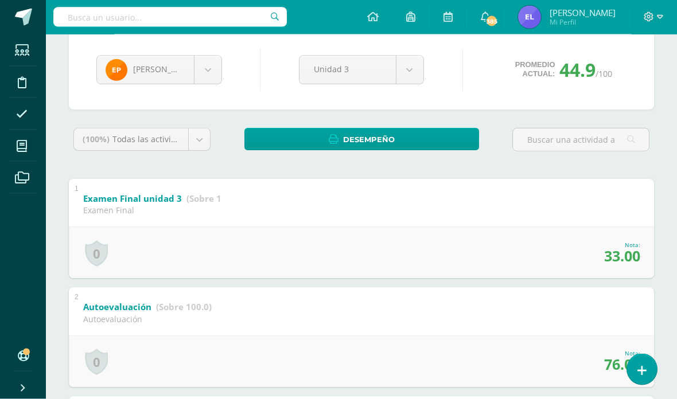
scroll to position [104, 0]
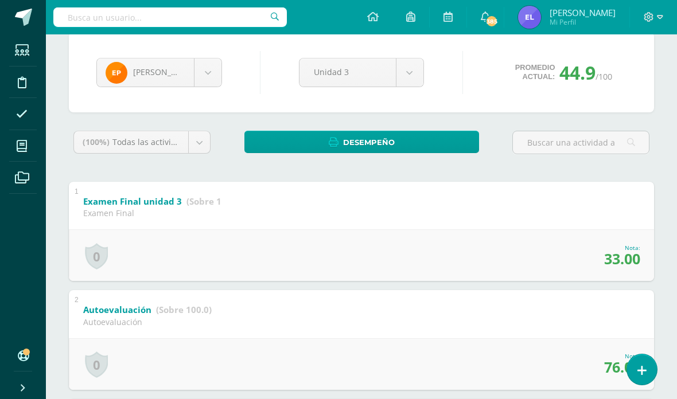
click at [630, 260] on span "33.00" at bounding box center [622, 259] width 36 height 20
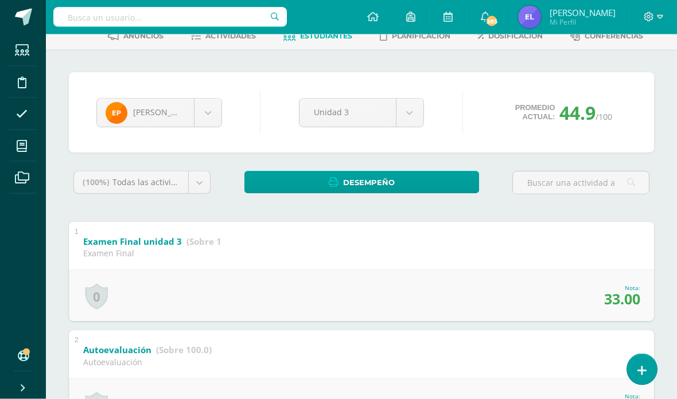
scroll to position [0, 0]
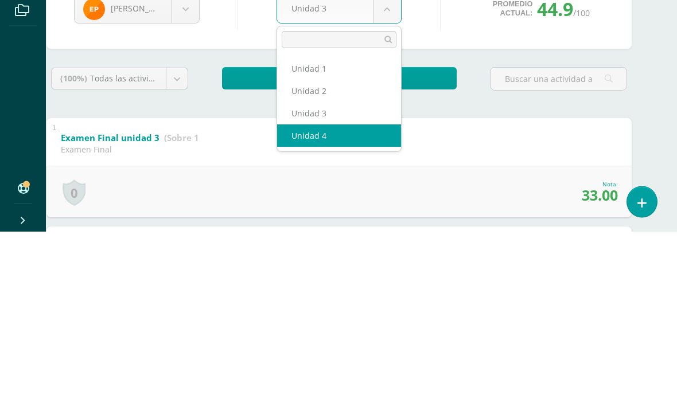
select select "Unidad 4"
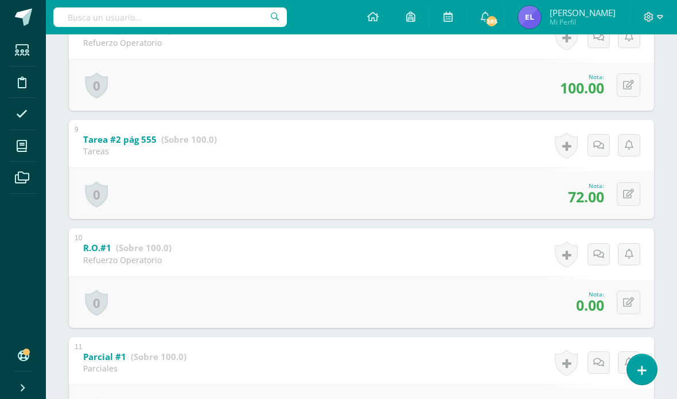
scroll to position [1036, 0]
click at [636, 314] on button at bounding box center [629, 302] width 24 height 24
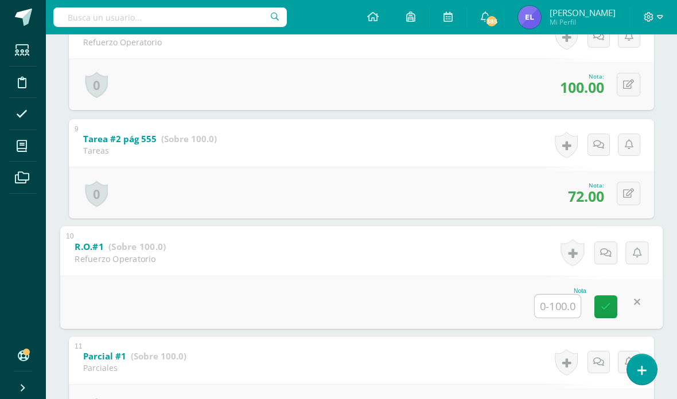
click at [563, 318] on input "text" at bounding box center [558, 306] width 46 height 23
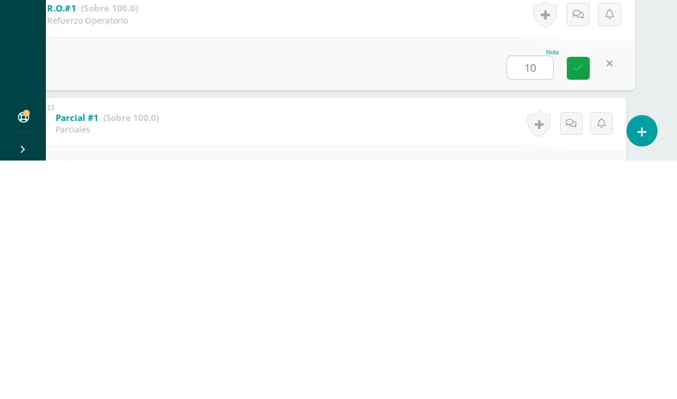
type input "100"
click at [574, 296] on link at bounding box center [578, 307] width 23 height 23
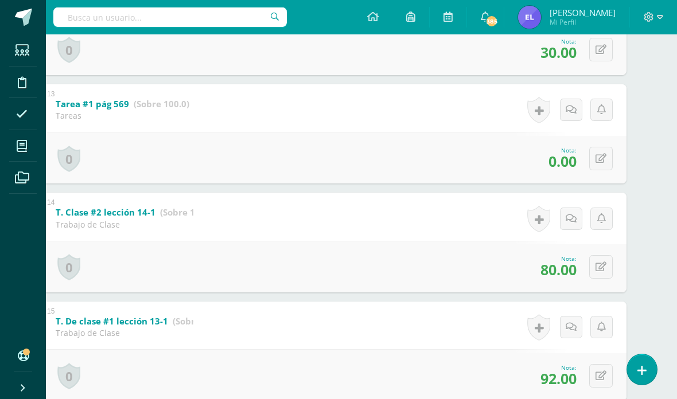
scroll to position [1501, 28]
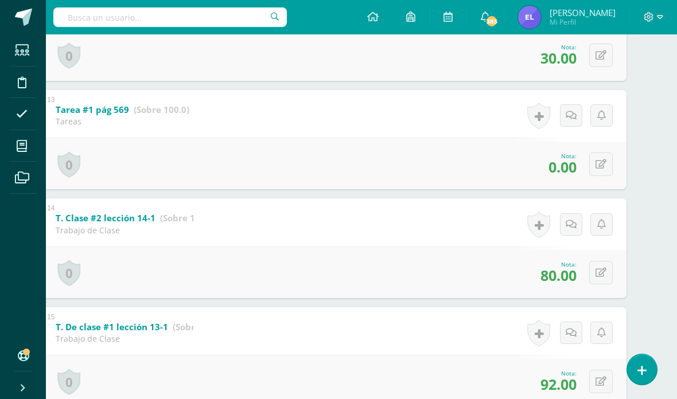
click at [611, 176] on button at bounding box center [601, 165] width 24 height 24
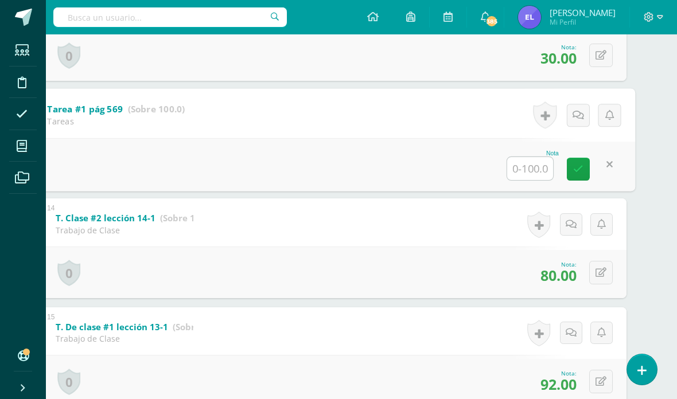
click at [531, 180] on input "text" at bounding box center [530, 168] width 46 height 23
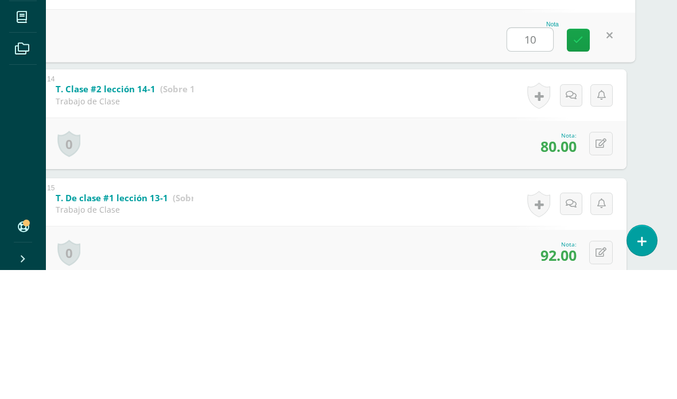
type input "100"
click at [576, 164] on icon at bounding box center [578, 169] width 10 height 10
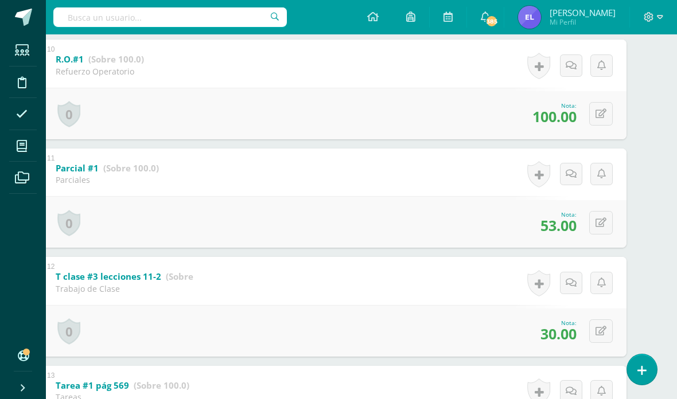
scroll to position [1224, 28]
click at [603, 228] on icon at bounding box center [600, 224] width 11 height 10
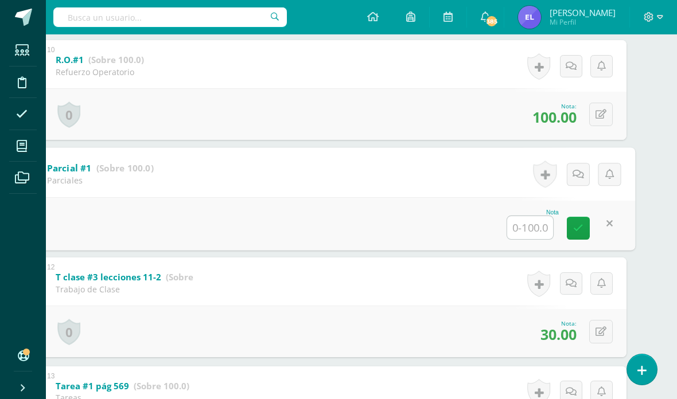
click at [532, 239] on input "text" at bounding box center [530, 227] width 46 height 23
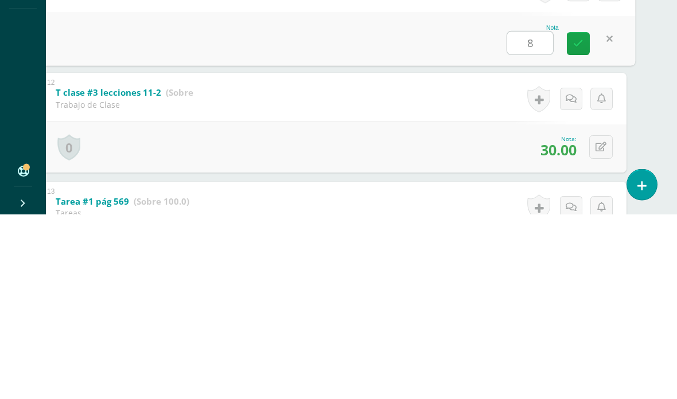
type input "80"
click at [581, 217] on link at bounding box center [578, 228] width 23 height 23
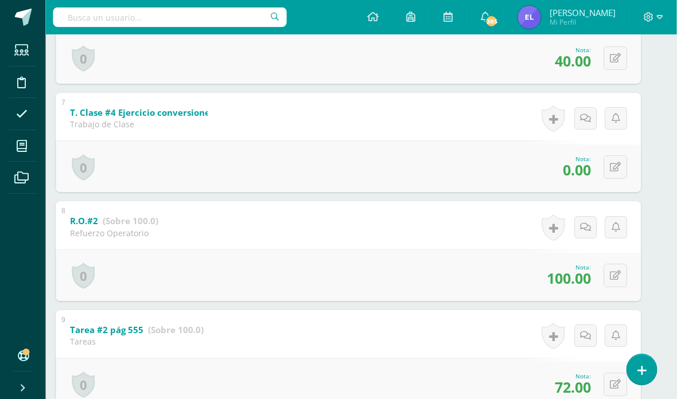
scroll to position [844, 13]
click at [623, 175] on button at bounding box center [615, 169] width 24 height 24
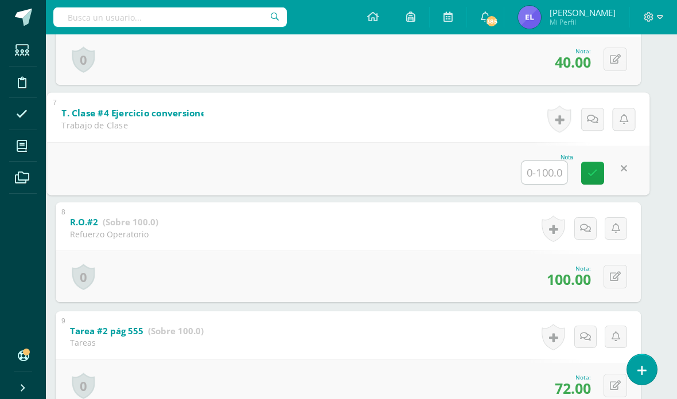
click at [552, 184] on input "text" at bounding box center [544, 172] width 46 height 23
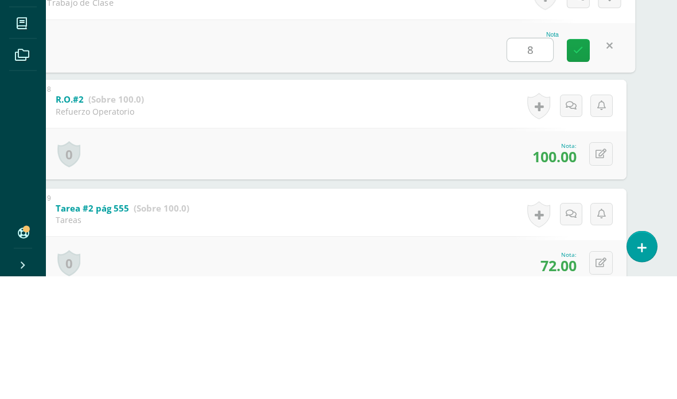
type input "80"
click at [576, 169] on icon at bounding box center [578, 174] width 10 height 10
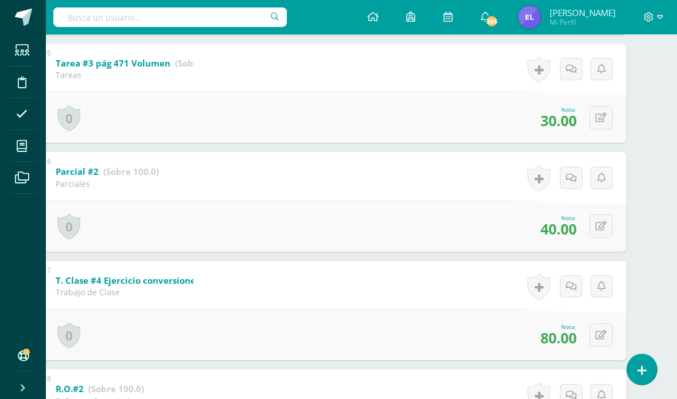
scroll to position [677, 28]
click at [610, 239] on button at bounding box center [601, 227] width 24 height 24
click at [533, 241] on input "text" at bounding box center [530, 231] width 46 height 23
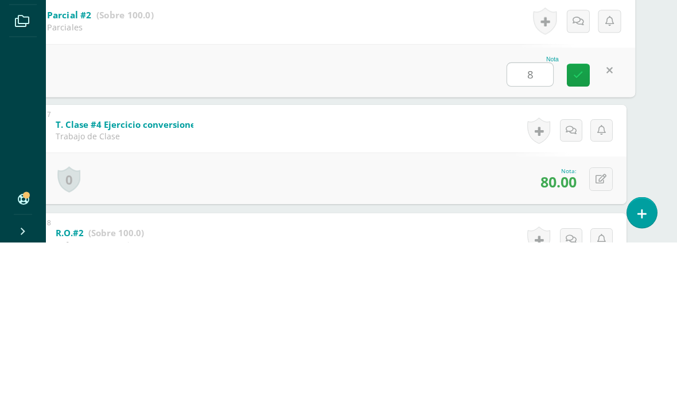
type input "80"
click at [584, 221] on link at bounding box center [578, 232] width 23 height 23
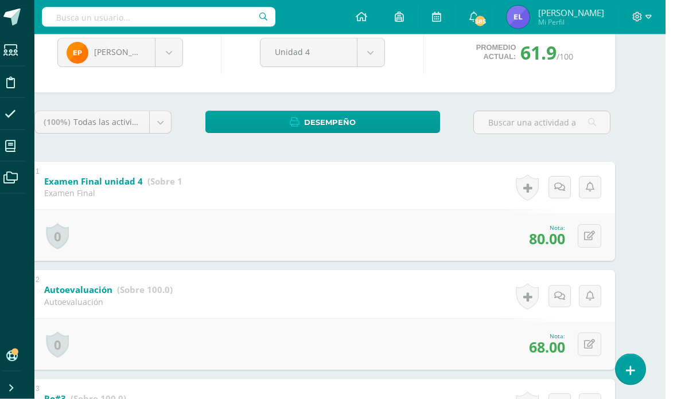
scroll to position [0, 28]
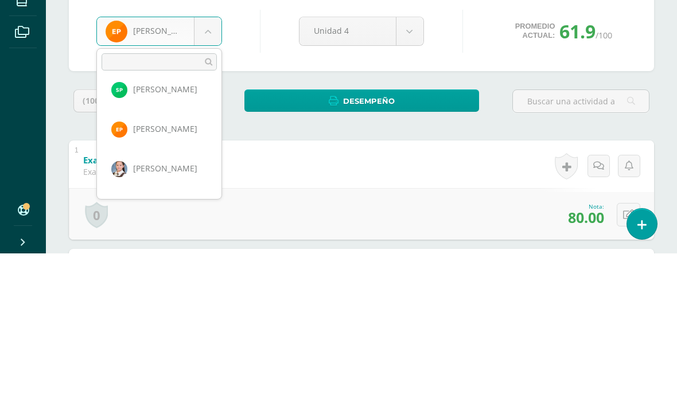
scroll to position [519, 0]
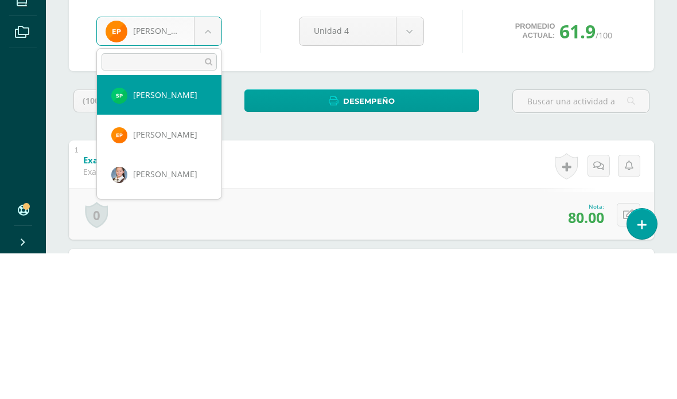
select select "3385"
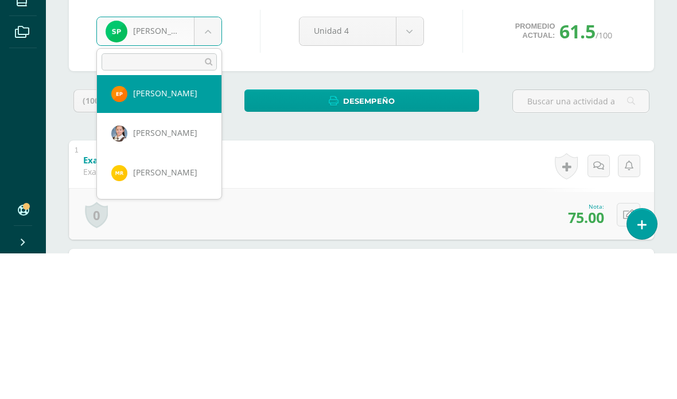
scroll to position [559, 0]
select select "756"
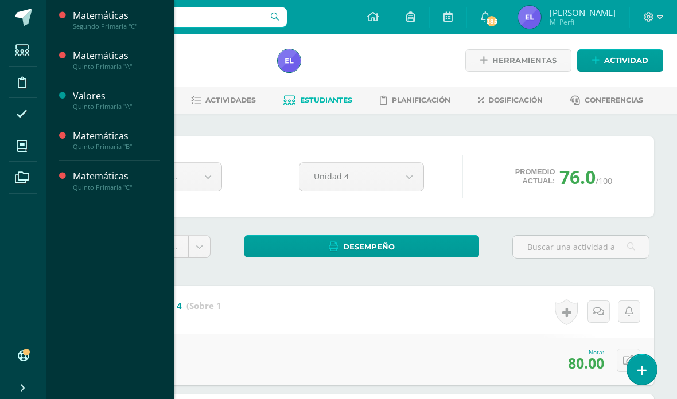
click at [28, 141] on span at bounding box center [22, 146] width 26 height 26
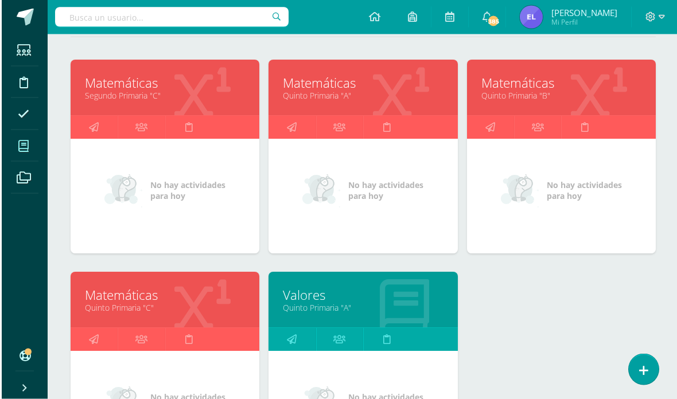
scroll to position [154, 0]
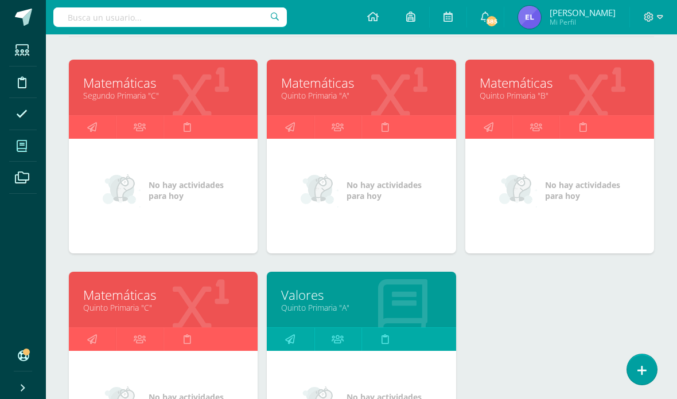
click at [191, 305] on link "Quinto Primaria "C"" at bounding box center [163, 307] width 160 height 11
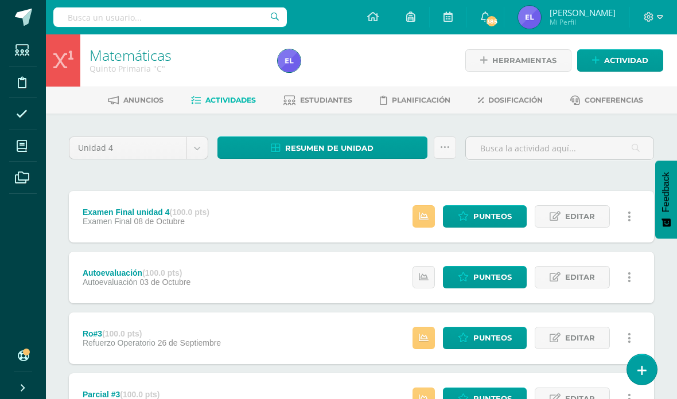
click at [326, 98] on span "Estudiantes" at bounding box center [326, 100] width 52 height 9
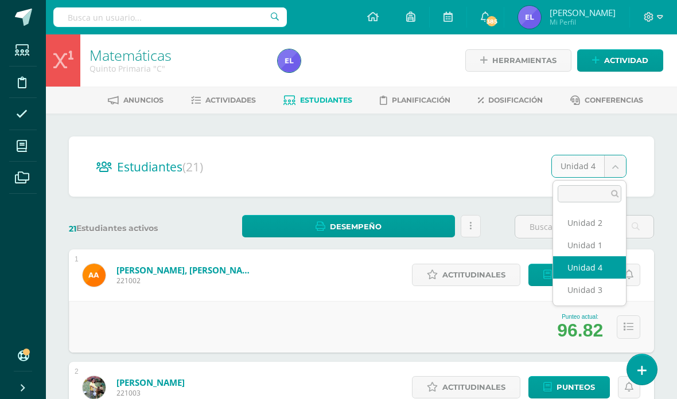
scroll to position [0, 28]
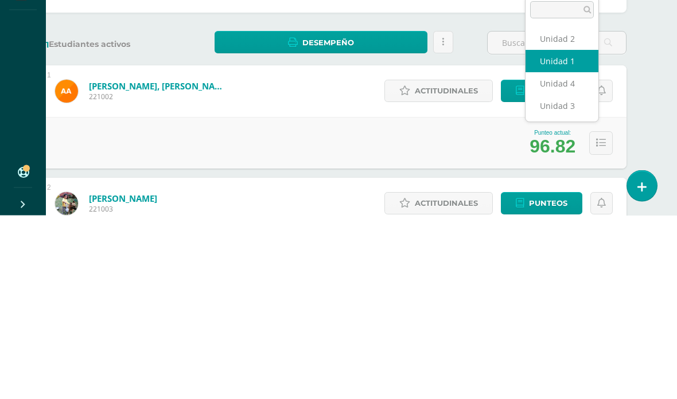
select select "/dashboard/teacher/section/3234/students/?unit=178190"
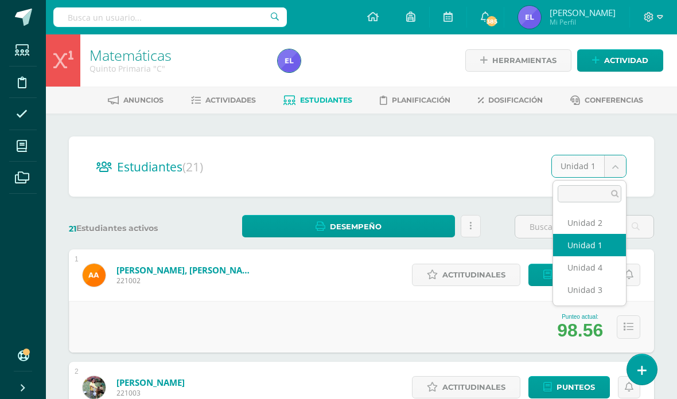
scroll to position [0, 28]
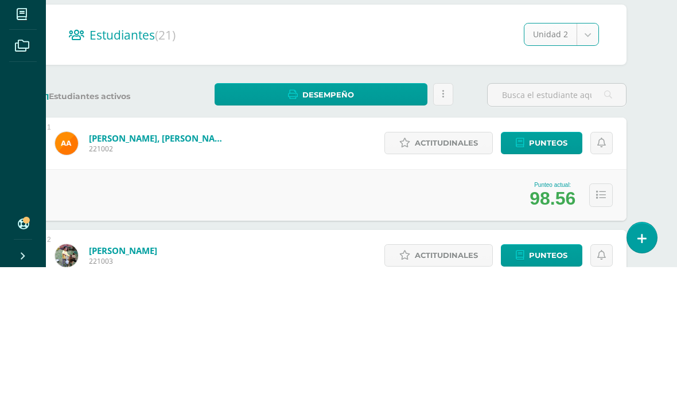
select select "/dashboard/teacher/section/3234/students/?unit=178193"
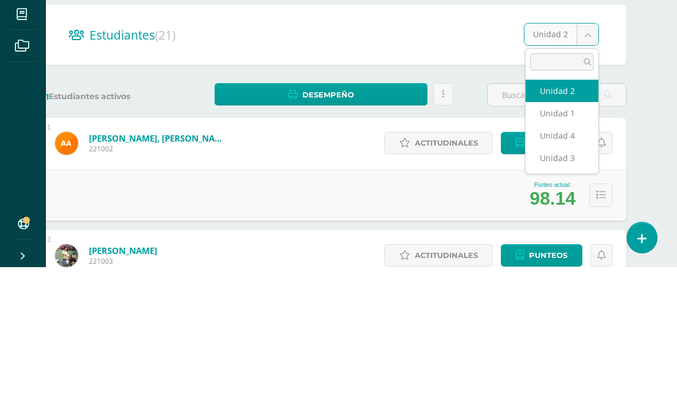
scroll to position [132, 28]
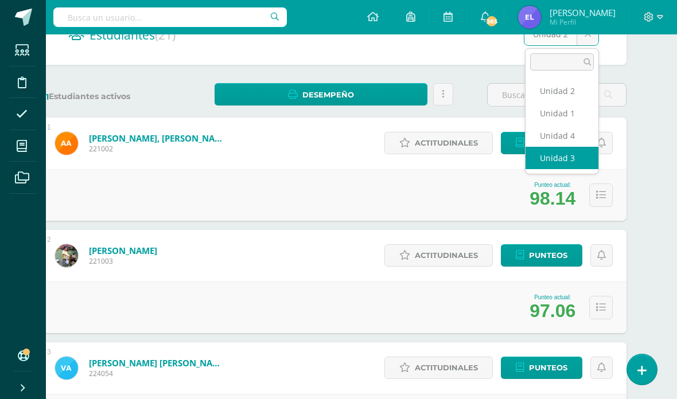
select select "/dashboard/teacher/section/3234/students/?unit=178194"
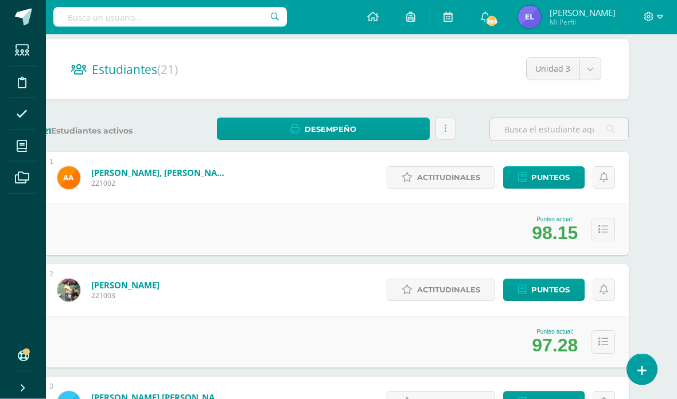
scroll to position [0, 25]
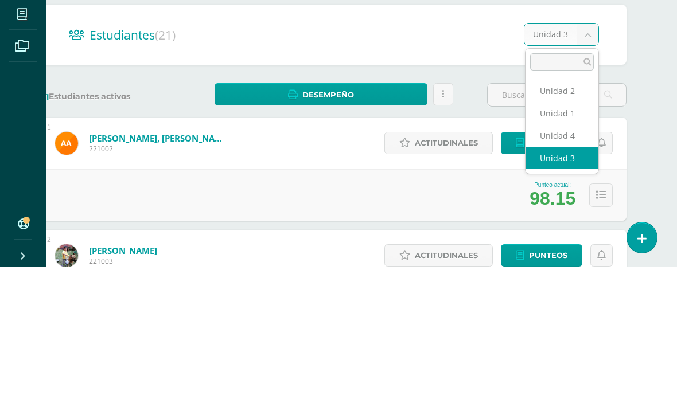
scroll to position [132, 28]
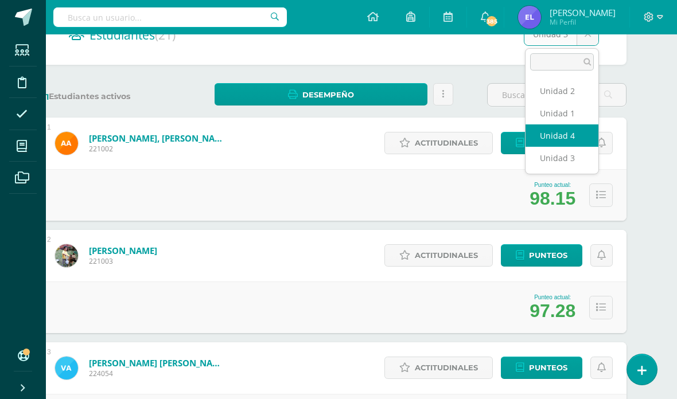
select select "/dashboard/teacher/section/3234/students/?unit=178195"
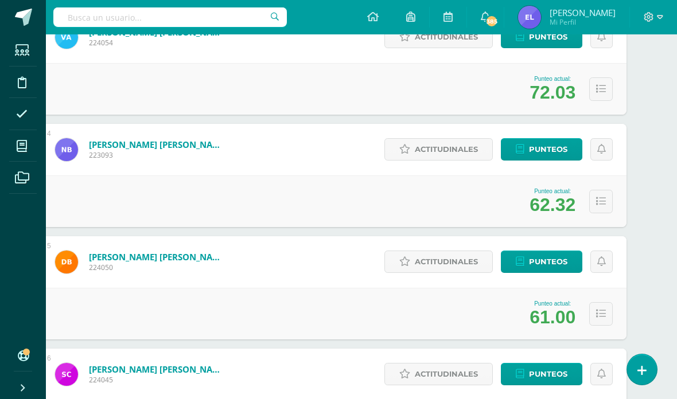
scroll to position [462, 28]
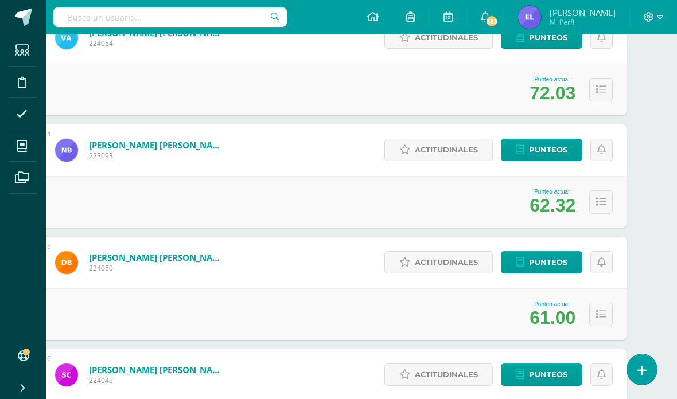
click at [605, 200] on icon at bounding box center [601, 202] width 10 height 10
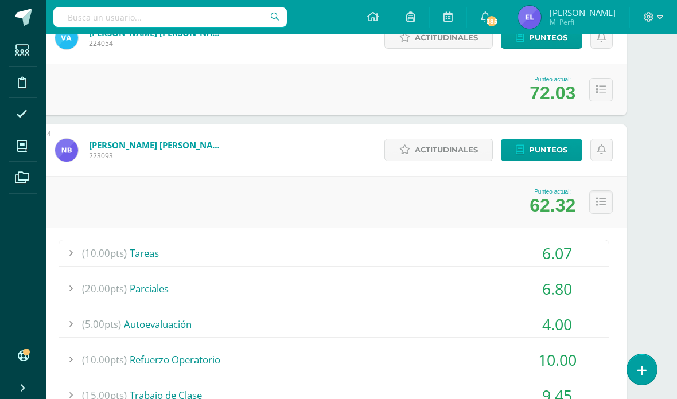
click at [545, 152] on span "Punteos" at bounding box center [548, 149] width 38 height 21
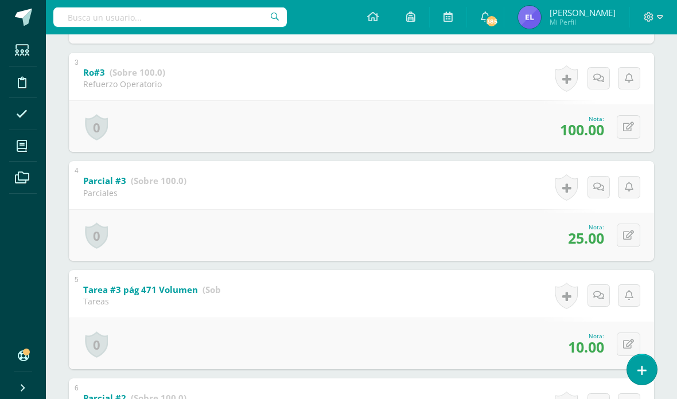
scroll to position [451, 0]
click at [636, 247] on button at bounding box center [629, 235] width 24 height 24
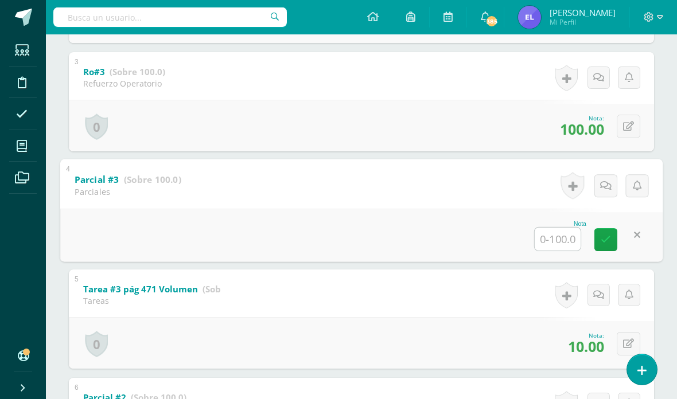
click at [559, 248] on input "text" at bounding box center [558, 239] width 46 height 23
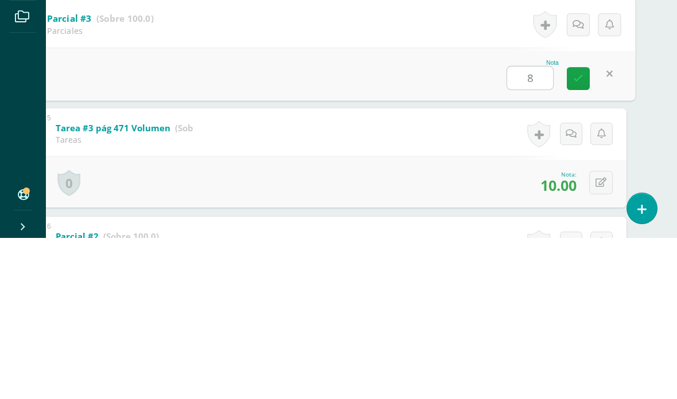
type input "80"
click at [578, 235] on icon at bounding box center [578, 240] width 10 height 10
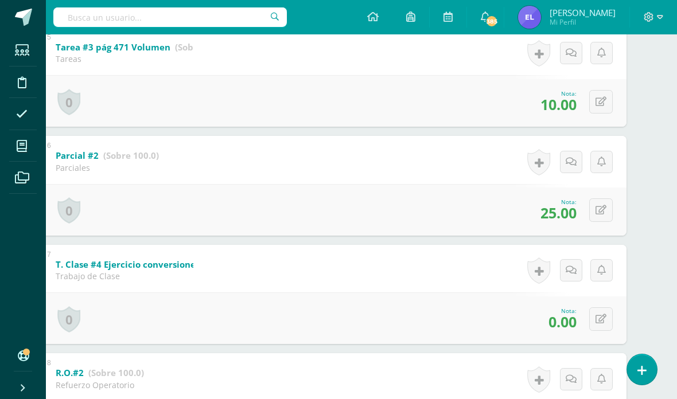
scroll to position [696, 28]
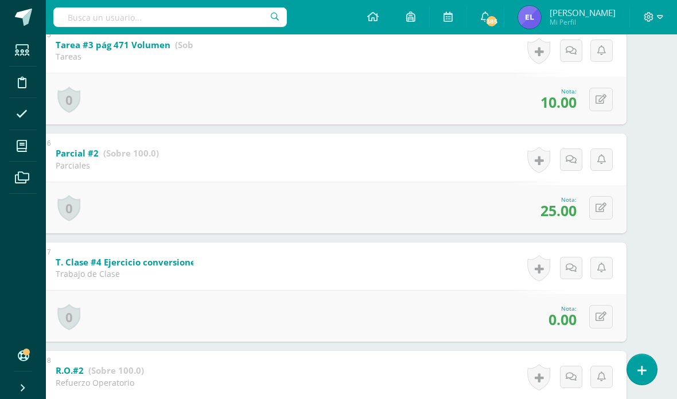
click at [611, 216] on button at bounding box center [601, 208] width 24 height 24
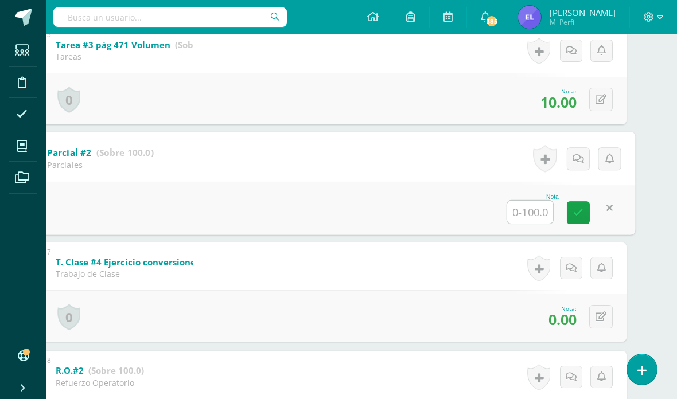
click at [536, 224] on input "text" at bounding box center [530, 212] width 46 height 23
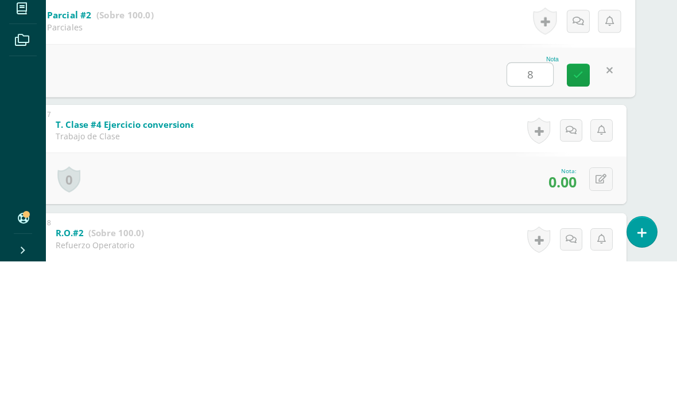
type input "80"
click at [575, 208] on icon at bounding box center [578, 213] width 10 height 10
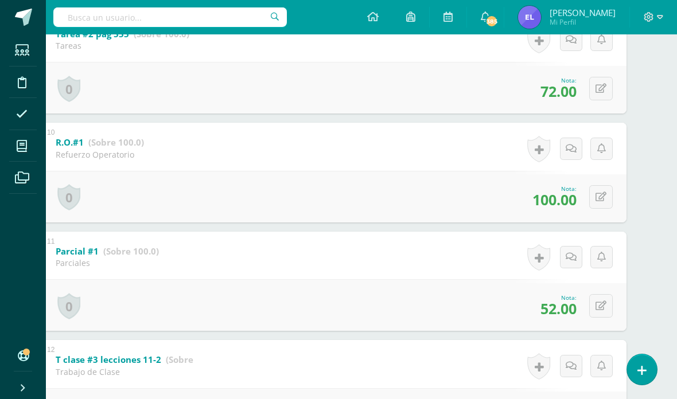
scroll to position [1147, 28]
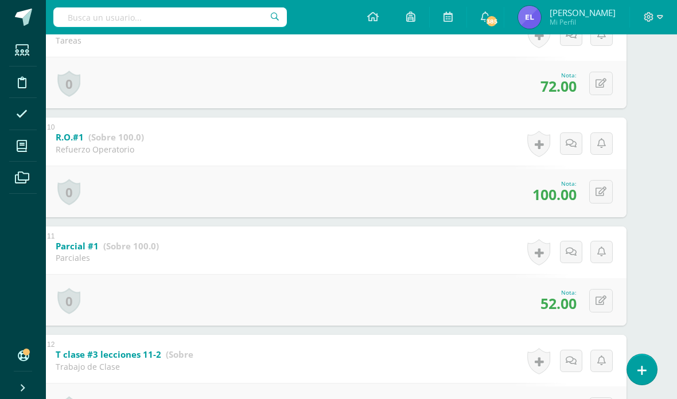
click at [607, 313] on button at bounding box center [601, 301] width 24 height 24
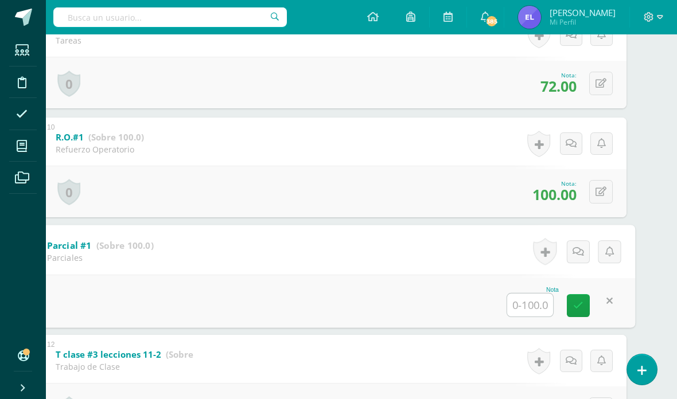
click at [532, 315] on input "text" at bounding box center [530, 304] width 46 height 23
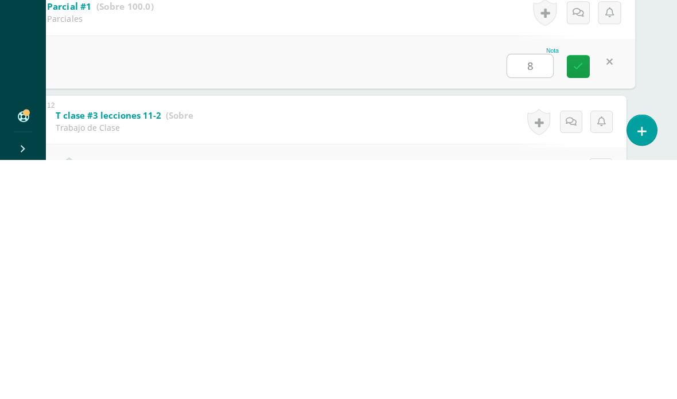
type input "89"
click at [578, 301] on icon at bounding box center [578, 306] width 10 height 10
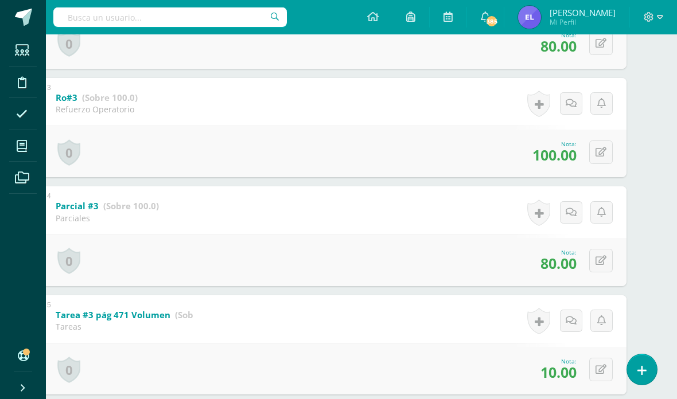
scroll to position [0, 28]
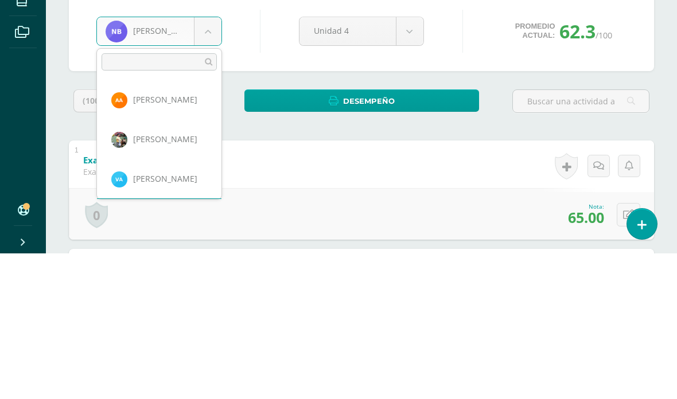
scroll to position [39, 0]
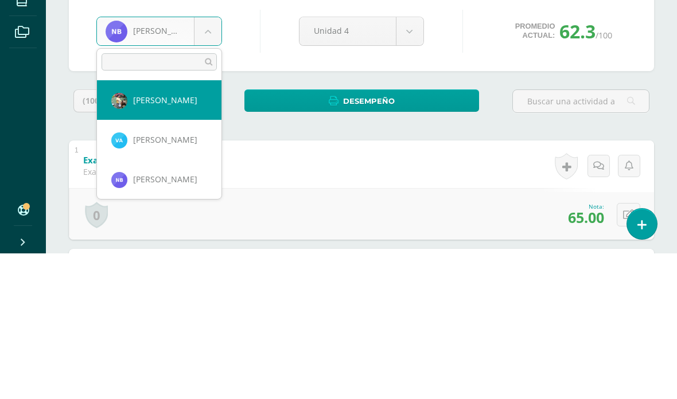
select select "734"
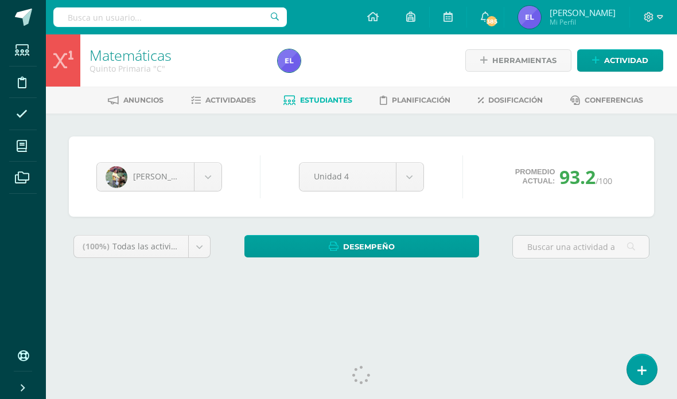
click at [219, 176] on body "Estudiantes Disciplina Asistencia Mis cursos Archivos Soporte Ayuda Reportar un…" at bounding box center [338, 154] width 677 height 309
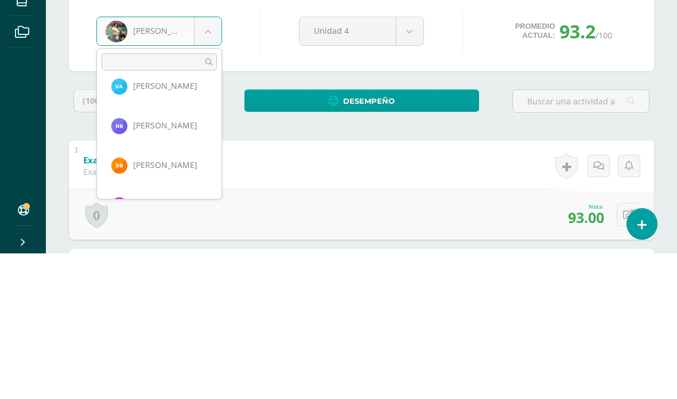
scroll to position [102, 0]
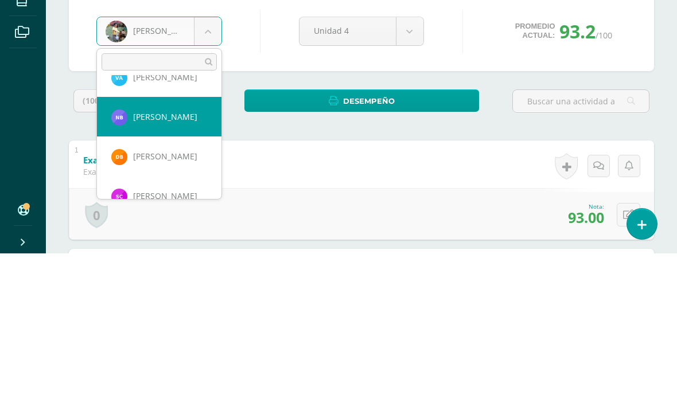
select select "3340"
